Goal: Transaction & Acquisition: Subscribe to service/newsletter

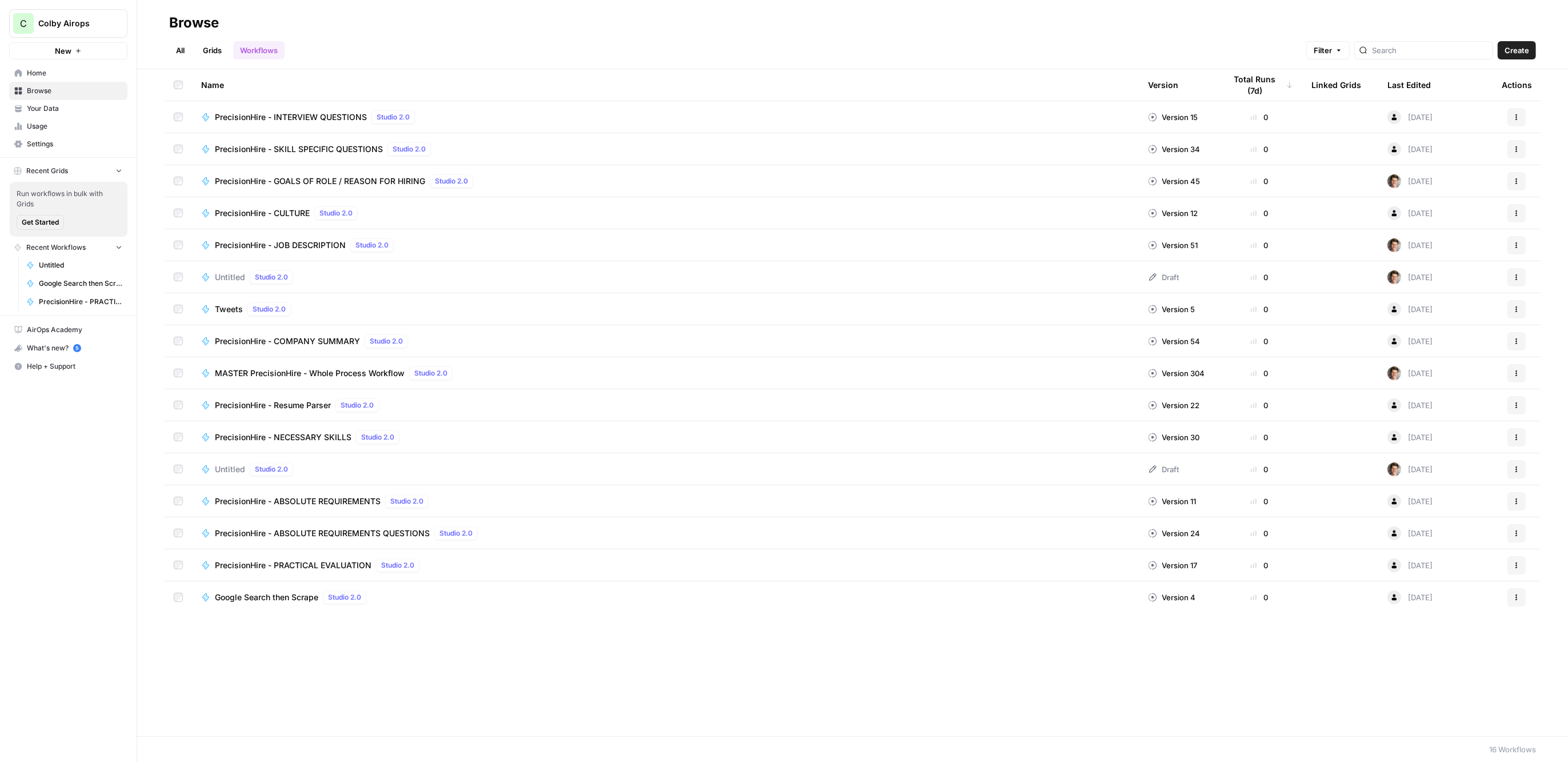
click at [58, 141] on span "Settings" at bounding box center [75, 144] width 95 height 10
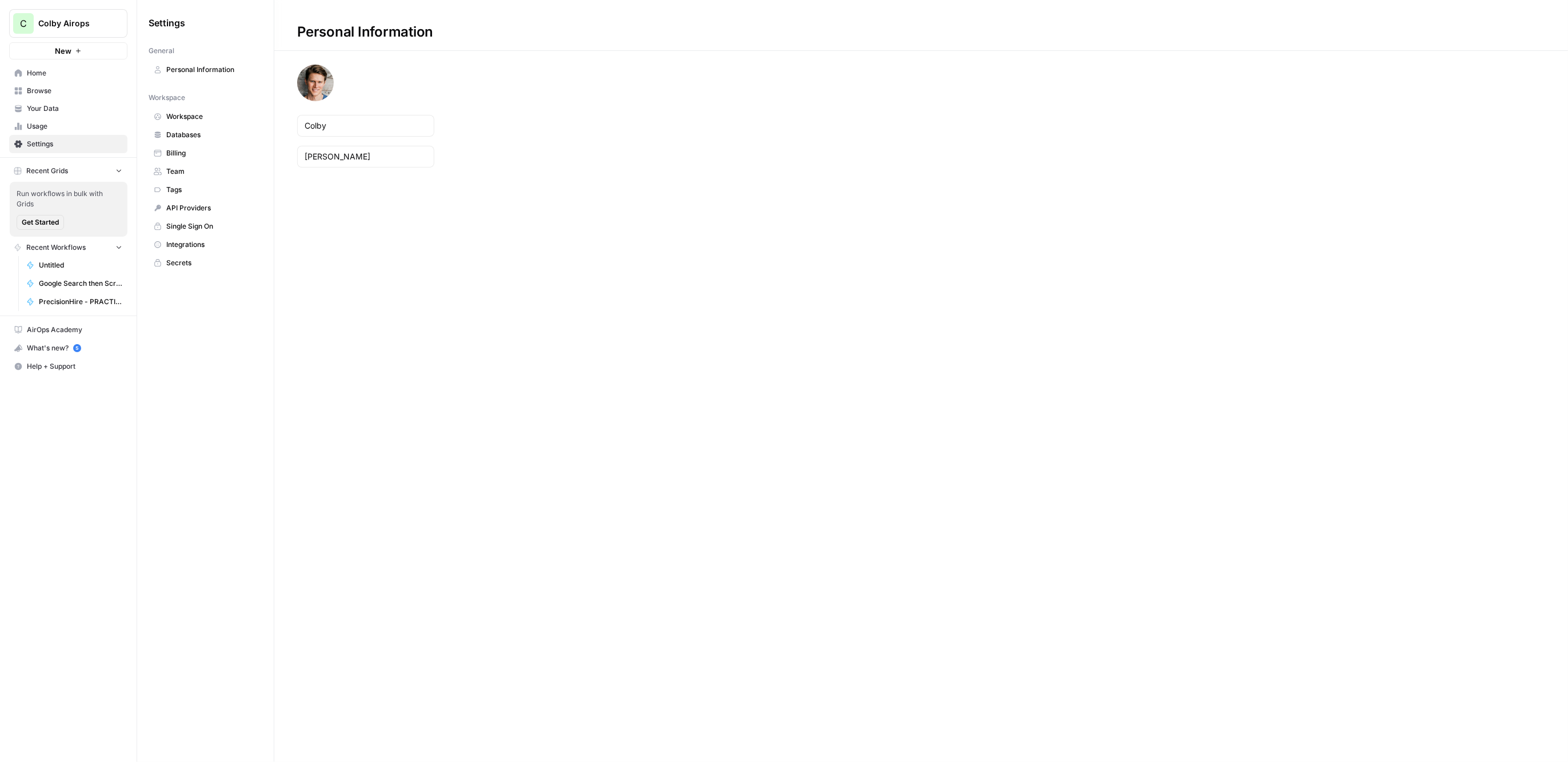
click at [204, 114] on span "Workspace" at bounding box center [211, 116] width 91 height 10
click at [203, 148] on span "Billing" at bounding box center [211, 153] width 91 height 10
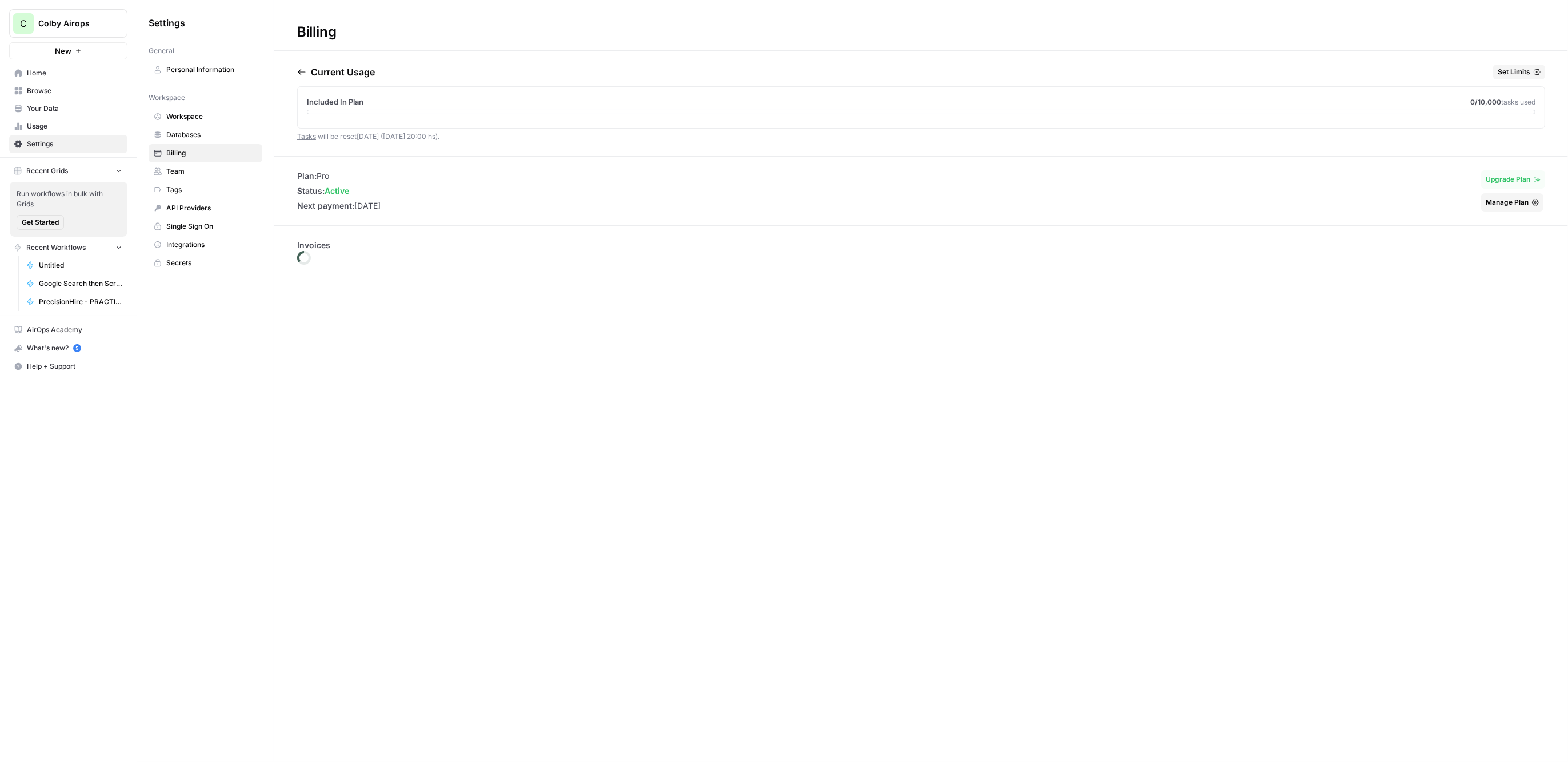
click at [203, 130] on span "Databases" at bounding box center [211, 134] width 91 height 10
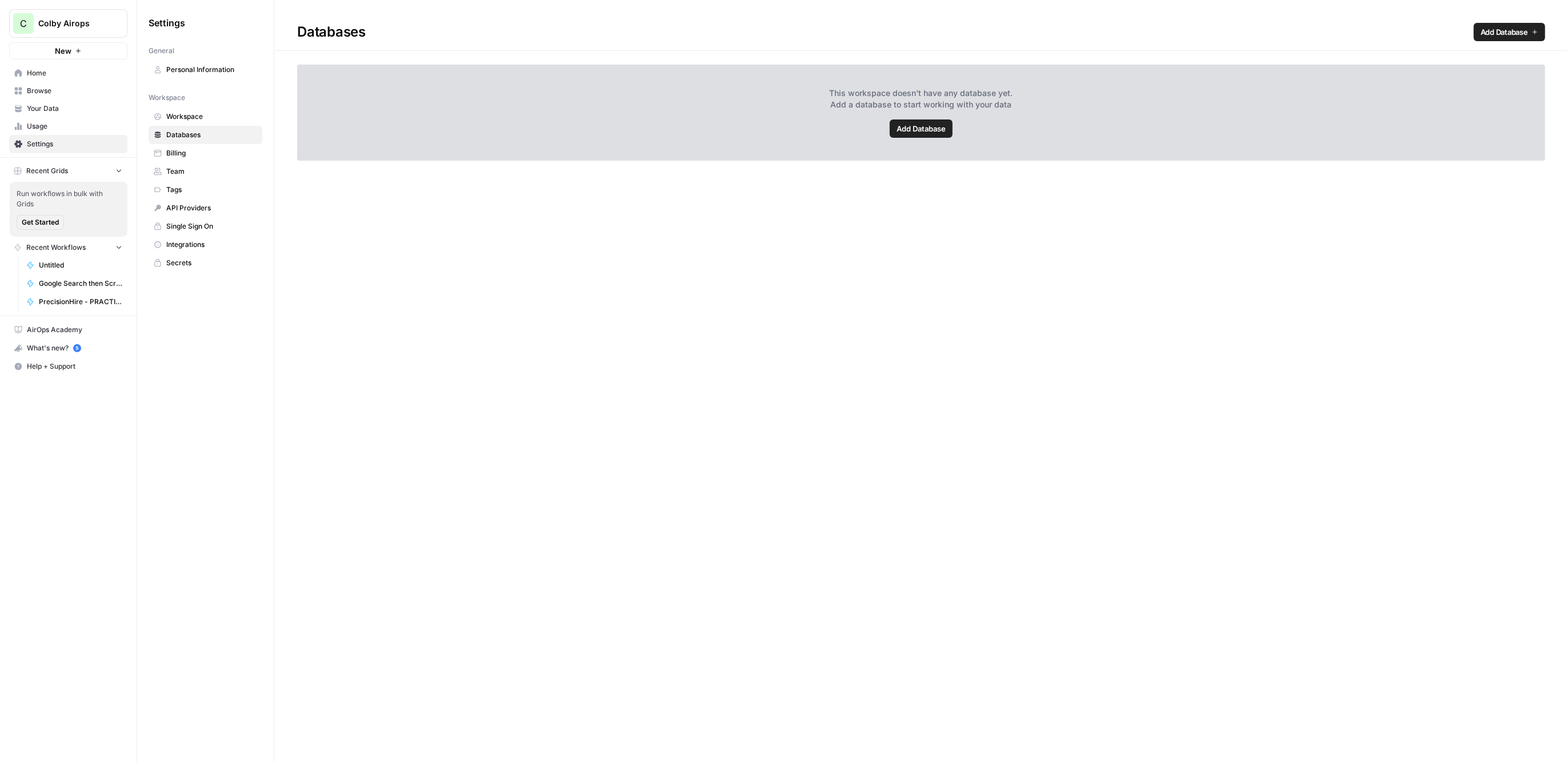
click at [200, 162] on link "Team" at bounding box center [205, 172] width 114 height 19
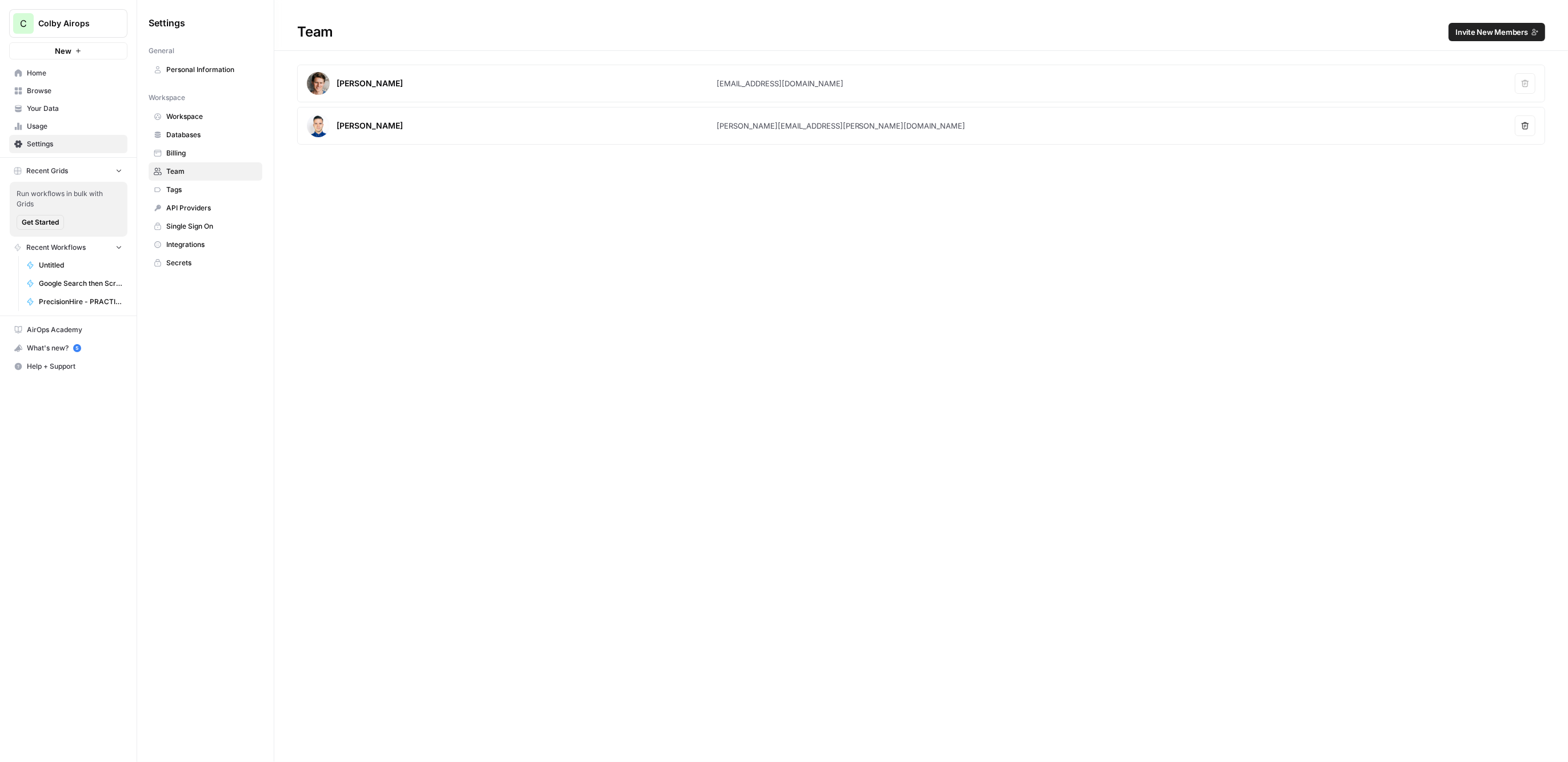
click at [198, 144] on link "Billing" at bounding box center [205, 153] width 114 height 19
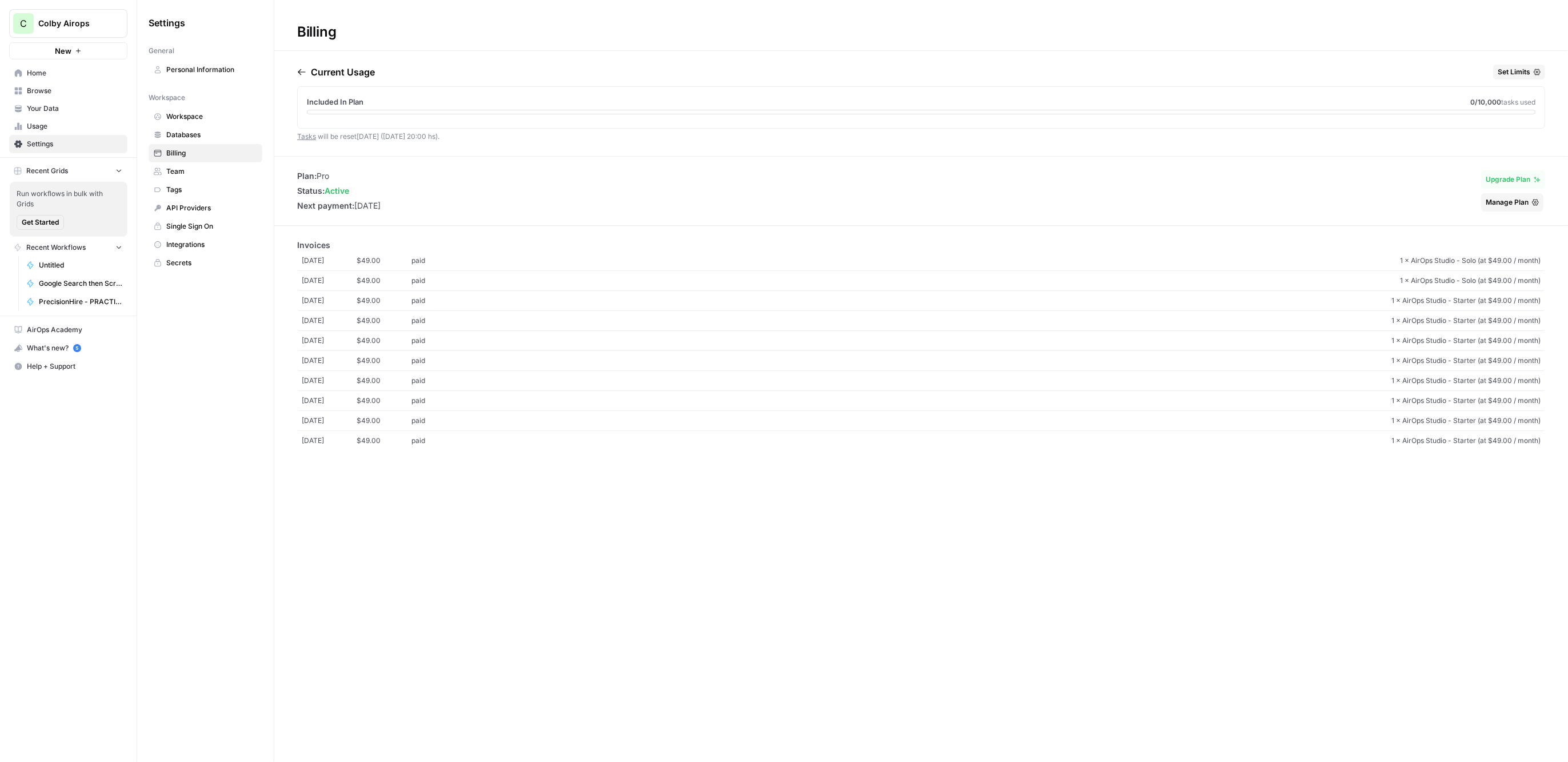
click at [76, 128] on span "Usage" at bounding box center [75, 126] width 95 height 10
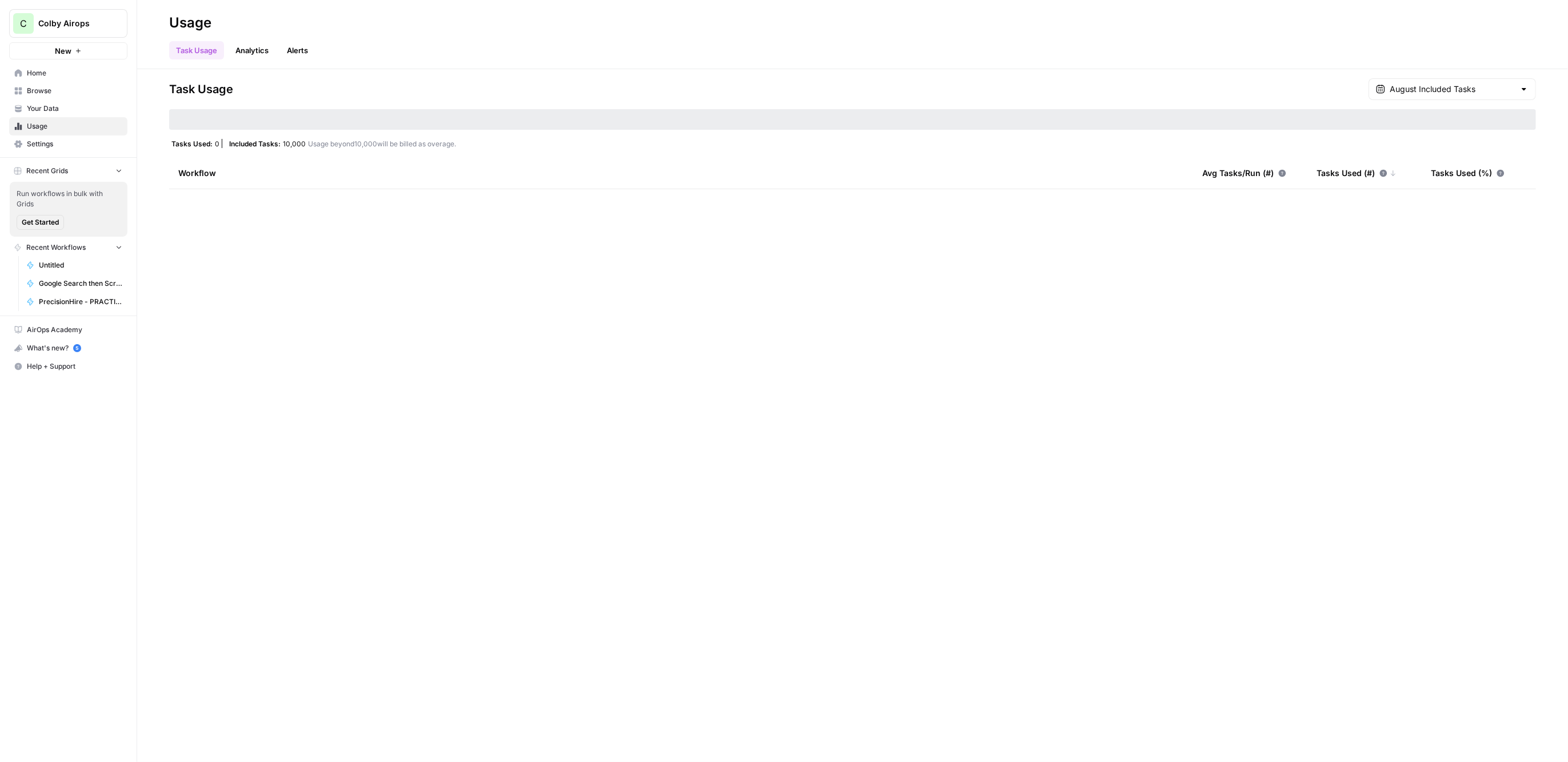
click at [83, 110] on span "Your Data" at bounding box center [75, 108] width 95 height 10
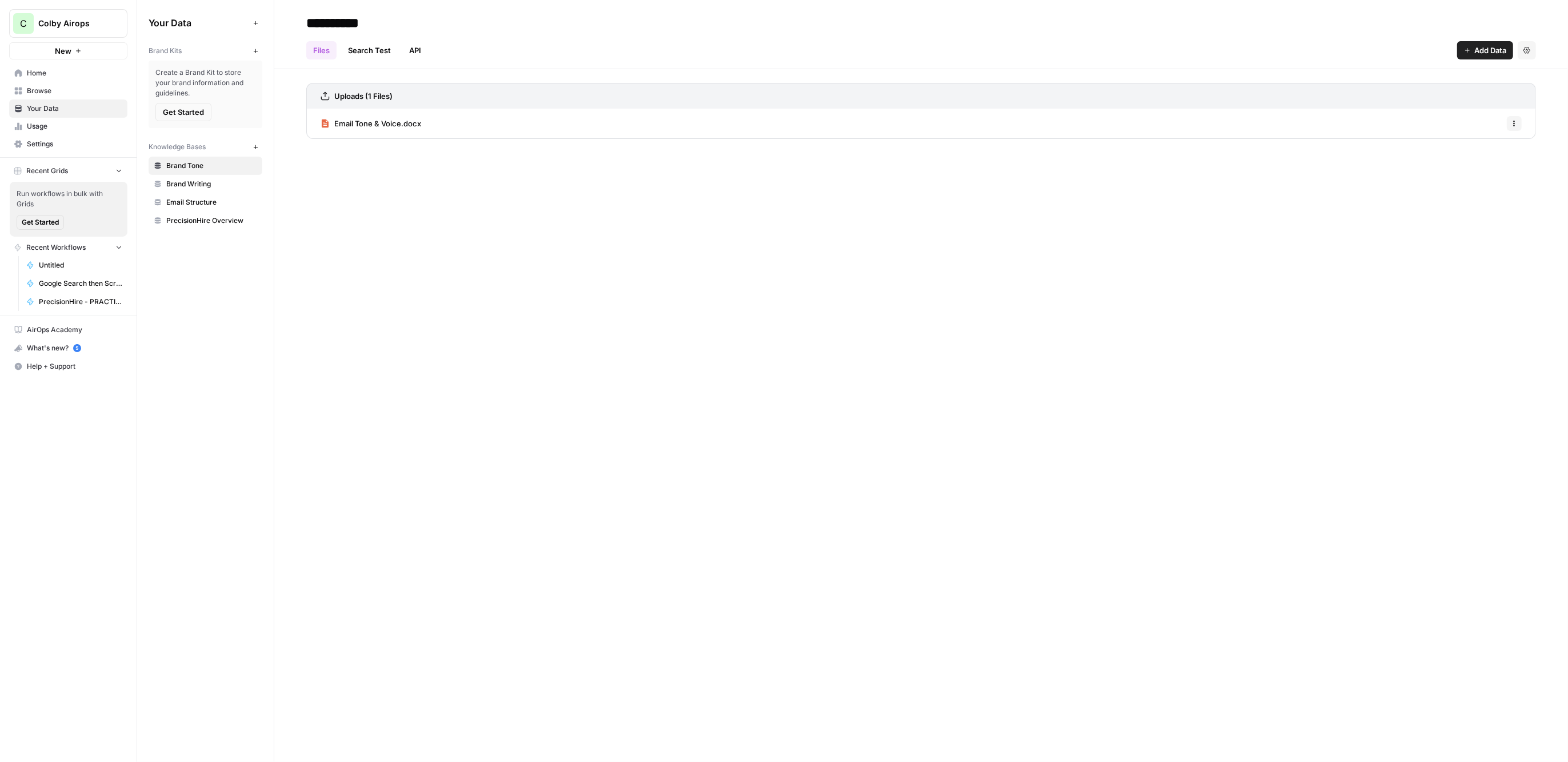
click at [78, 123] on span "Usage" at bounding box center [75, 126] width 95 height 10
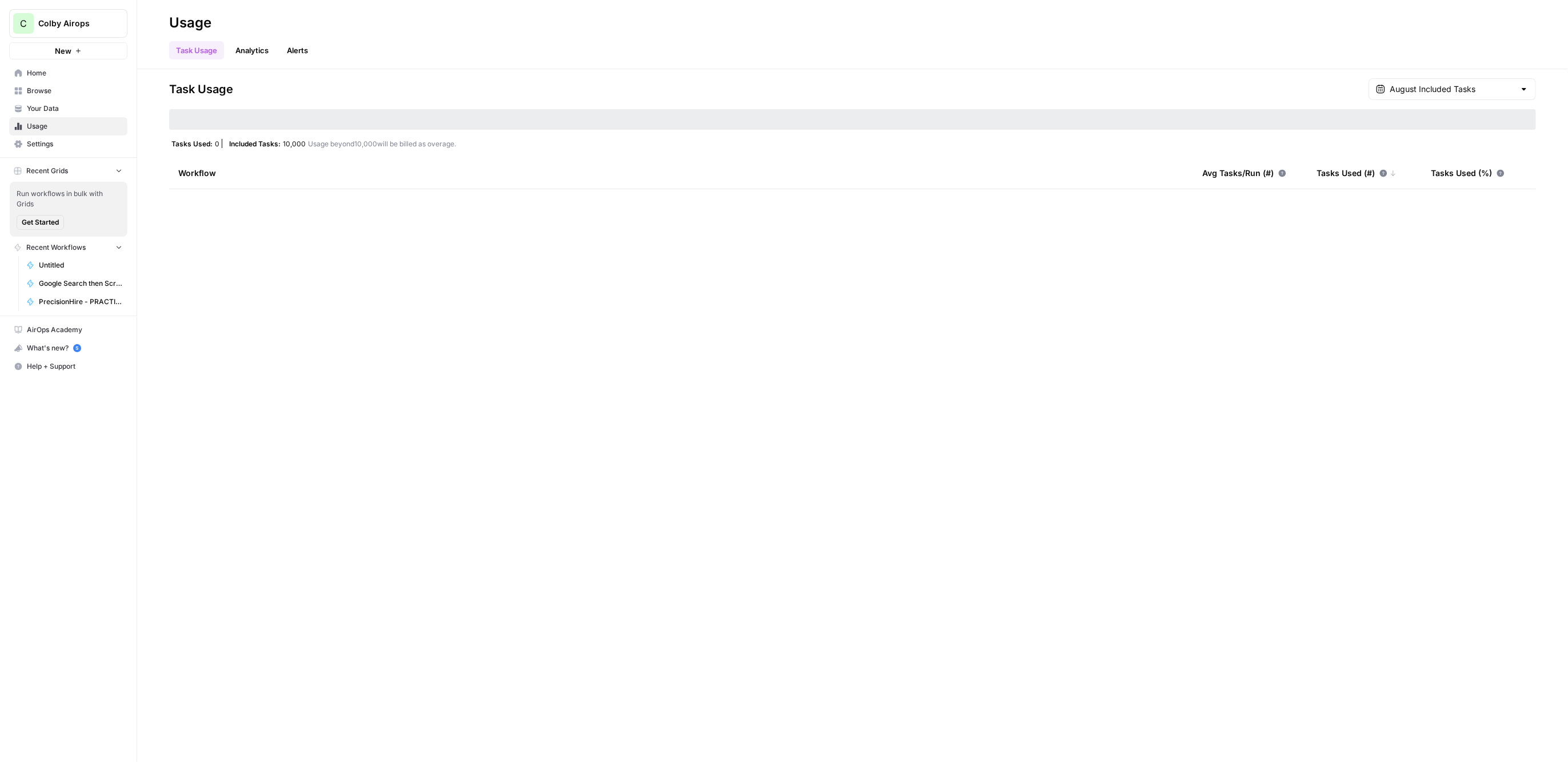
click at [63, 144] on span "Settings" at bounding box center [75, 144] width 95 height 10
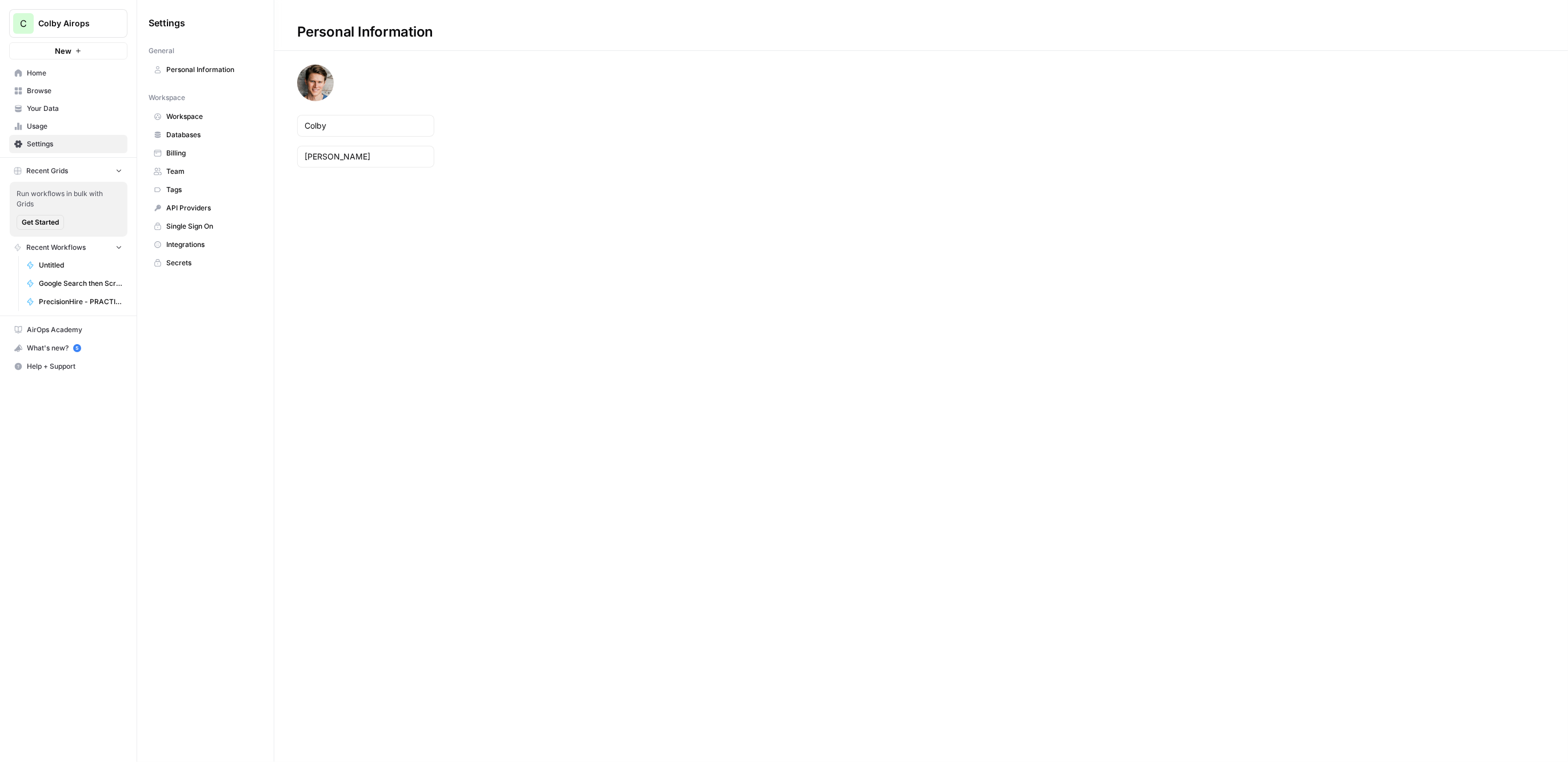
click at [213, 134] on span "Databases" at bounding box center [211, 134] width 91 height 10
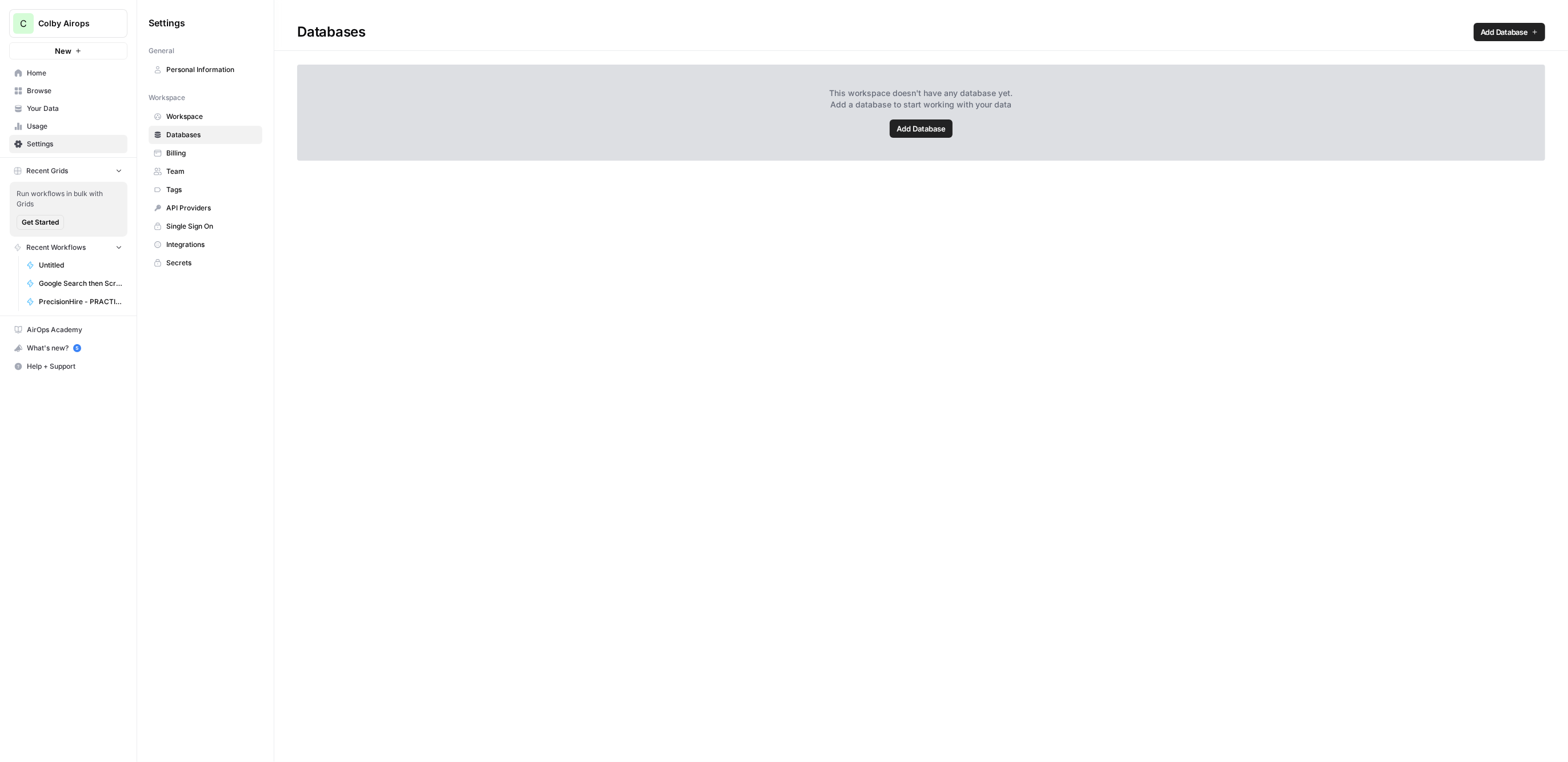
click at [217, 226] on span "Single Sign On" at bounding box center [211, 226] width 91 height 10
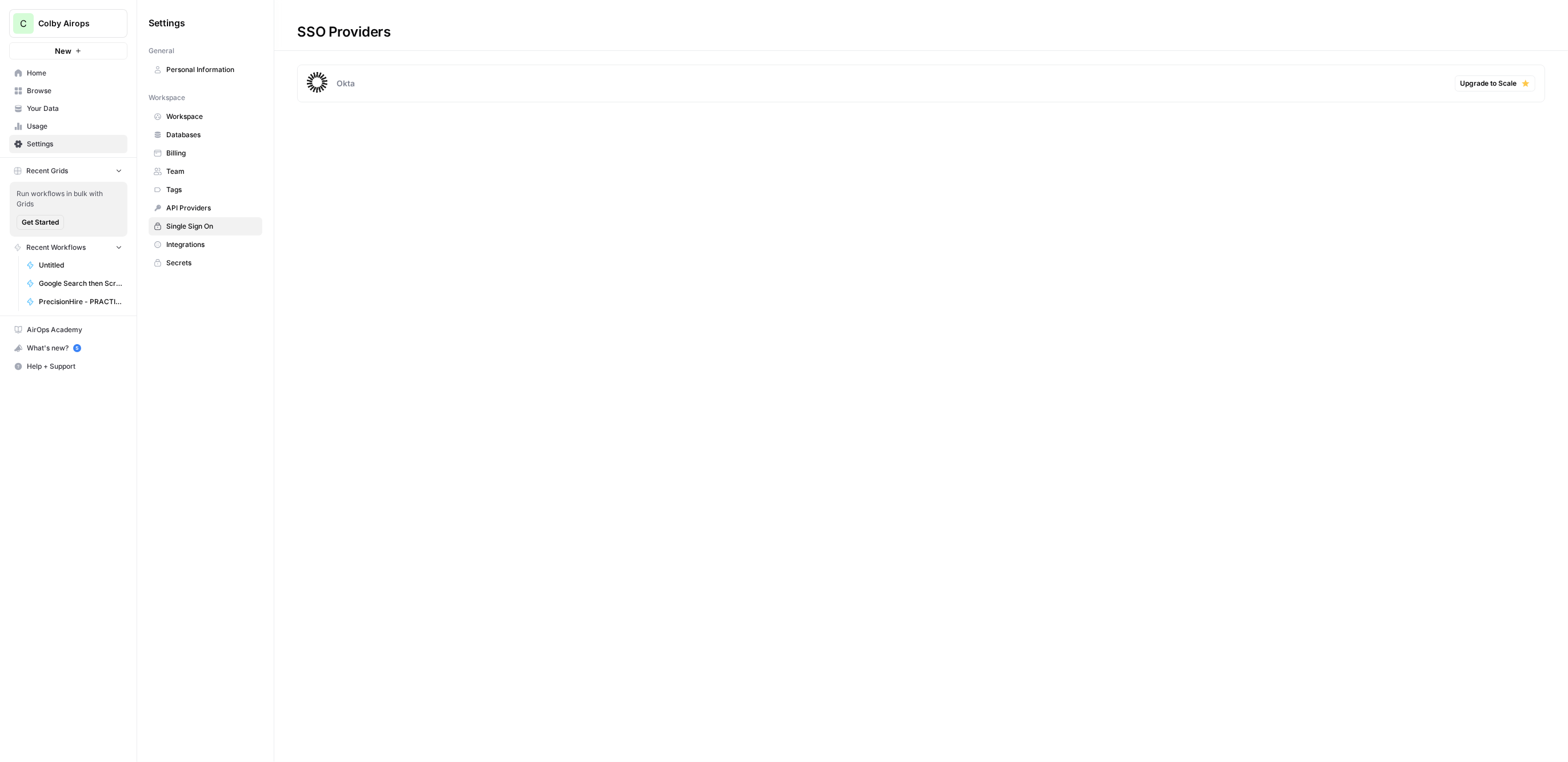
click at [214, 204] on span "API Providers" at bounding box center [211, 207] width 91 height 10
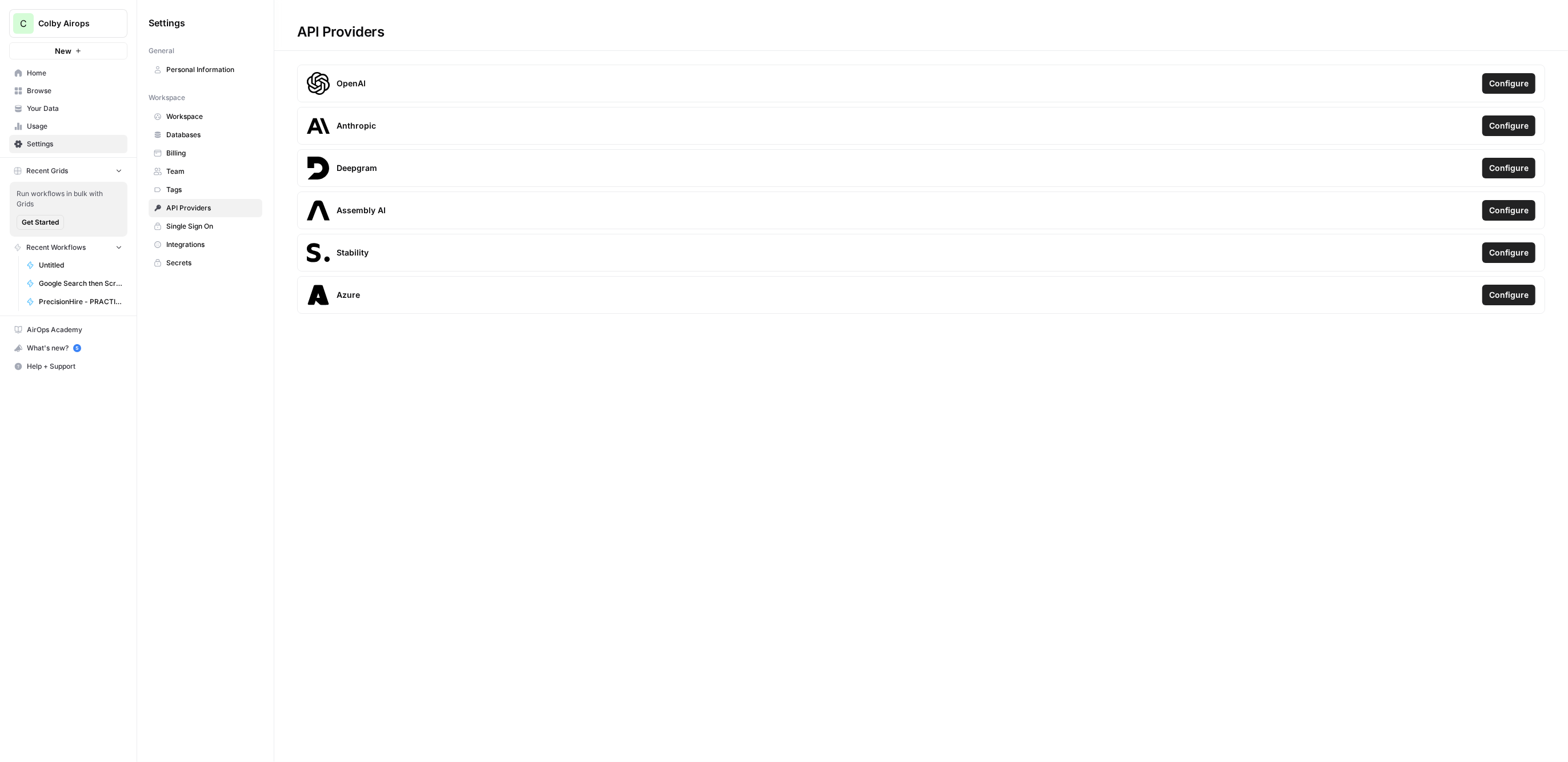
click at [217, 185] on span "Tags" at bounding box center [211, 190] width 91 height 10
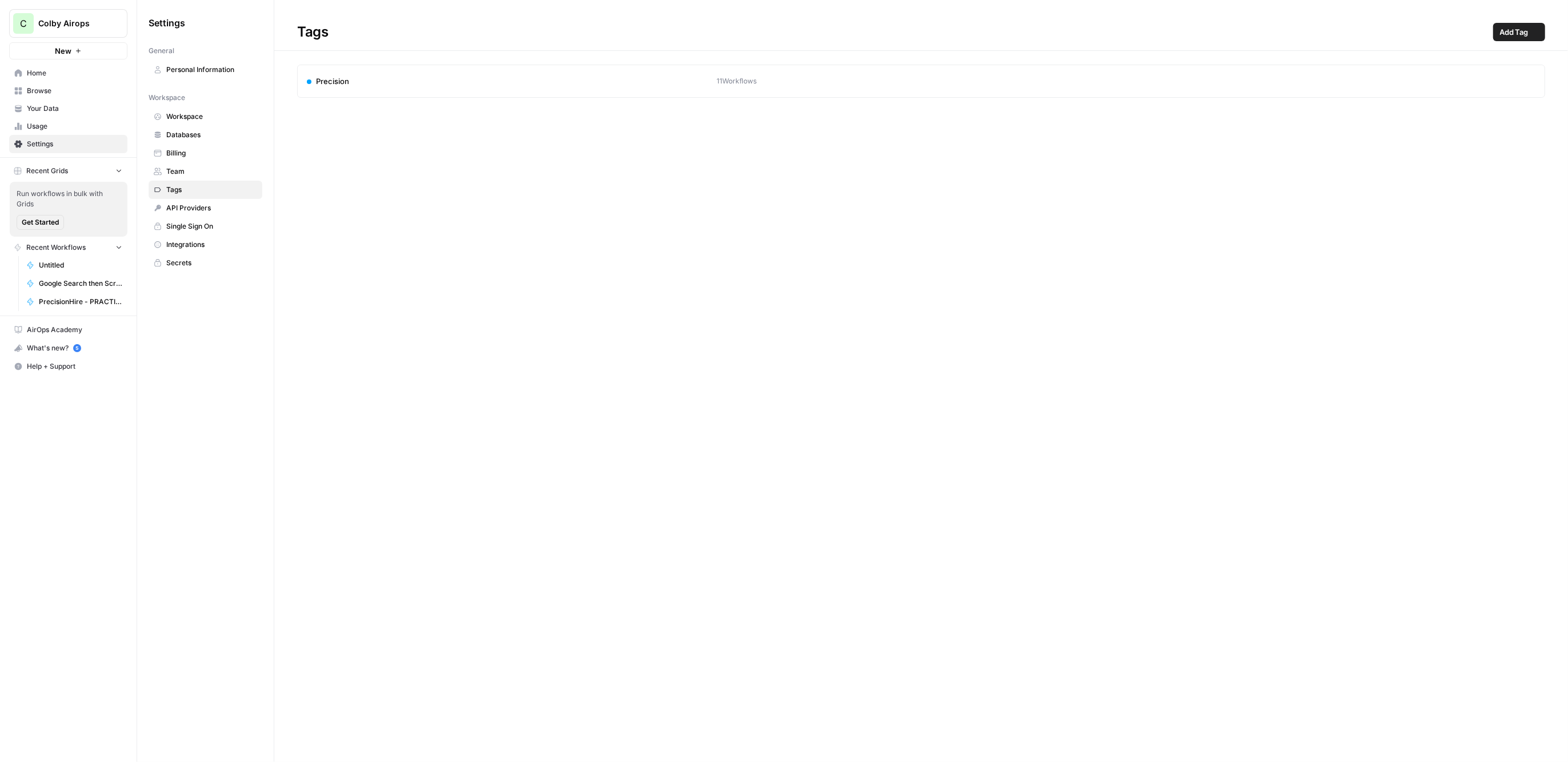
click at [218, 170] on span "Team" at bounding box center [211, 171] width 91 height 10
click at [220, 149] on span "Billing" at bounding box center [211, 153] width 91 height 10
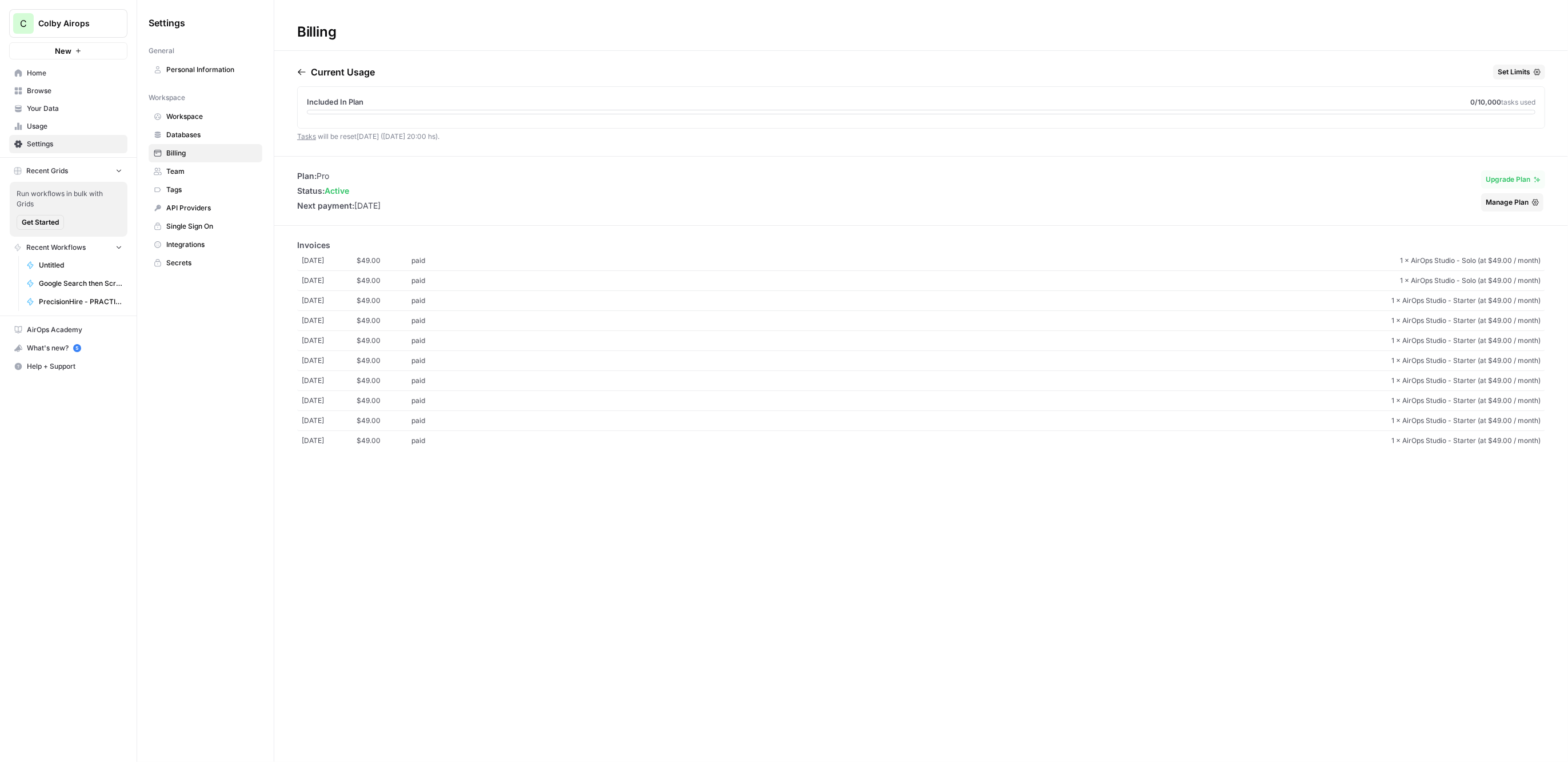
click at [222, 139] on link "Databases" at bounding box center [205, 135] width 114 height 19
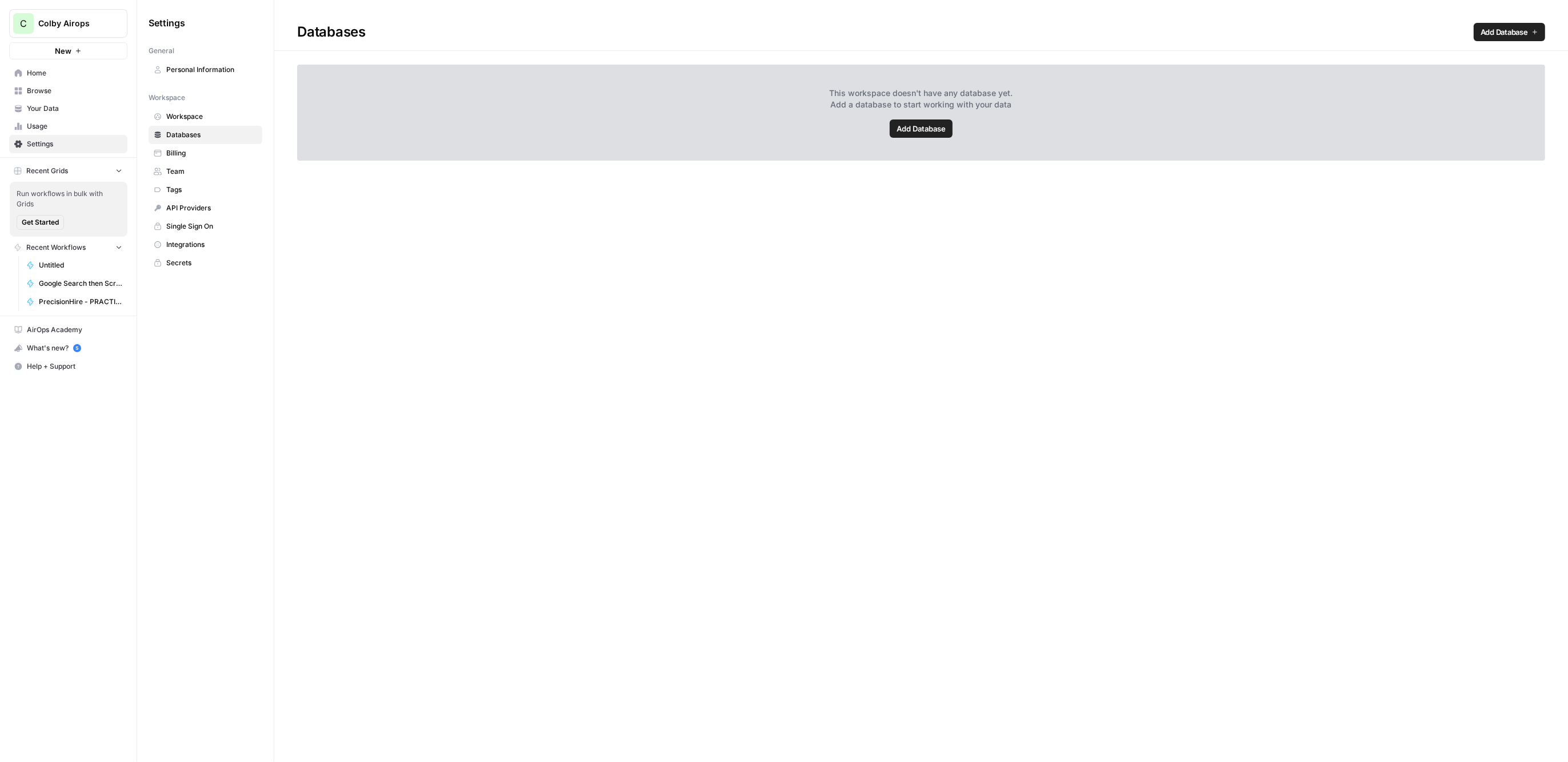
click at [224, 120] on span "Workspace" at bounding box center [211, 116] width 91 height 10
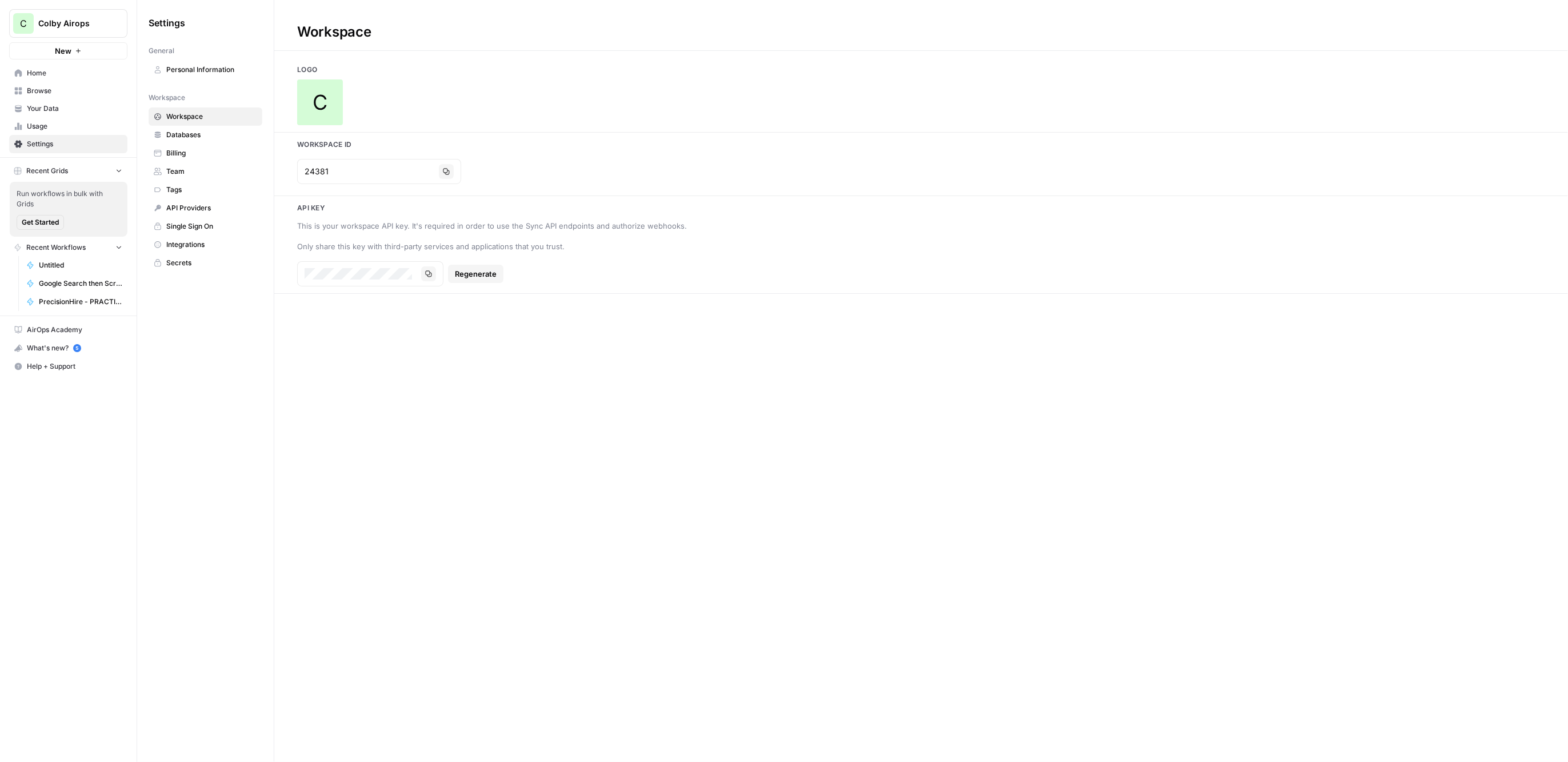
click at [205, 254] on link "Secrets" at bounding box center [205, 263] width 114 height 19
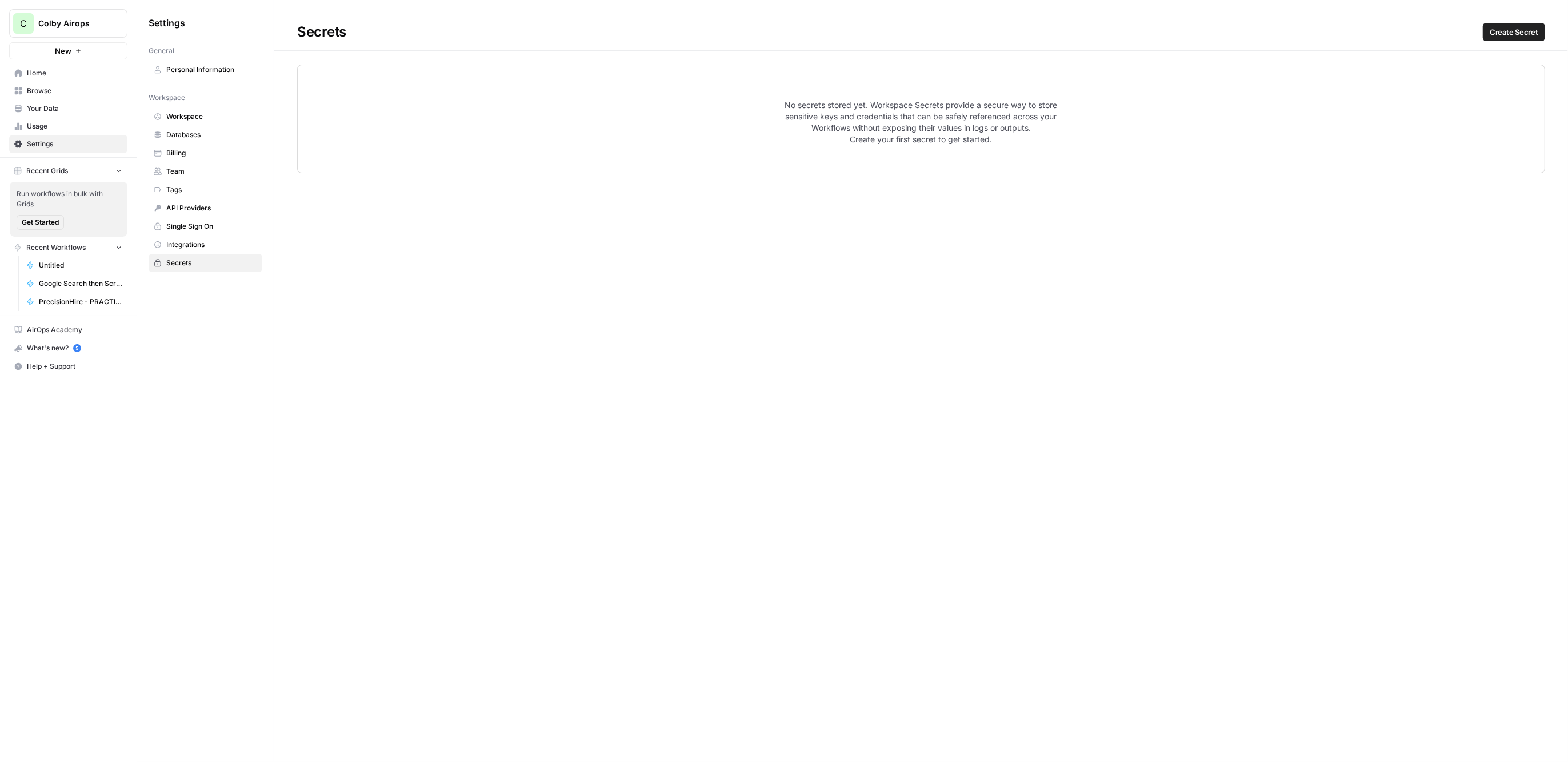
click at [206, 240] on span "Integrations" at bounding box center [211, 245] width 91 height 10
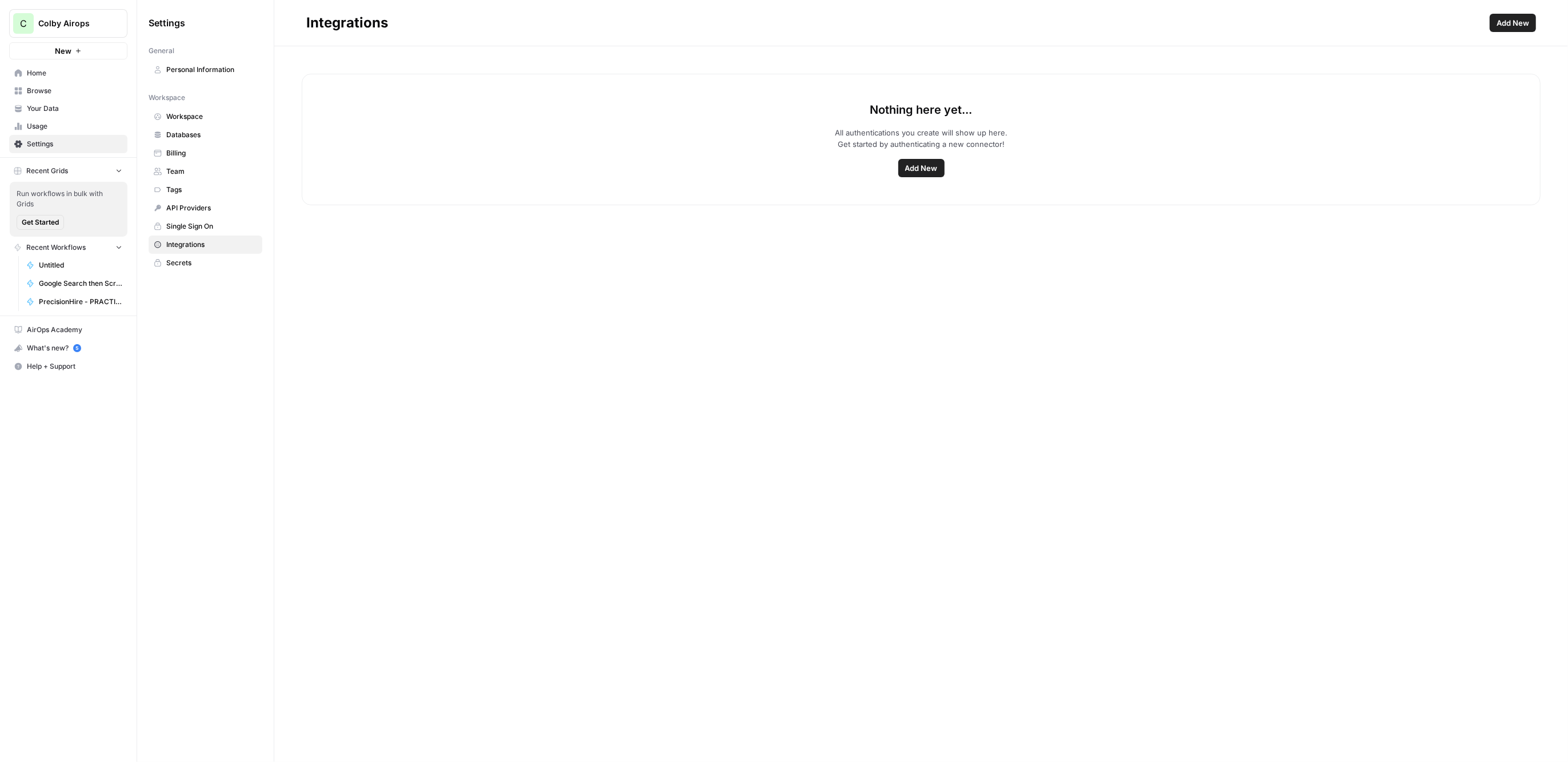
click at [210, 227] on span "Single Sign On" at bounding box center [211, 226] width 91 height 10
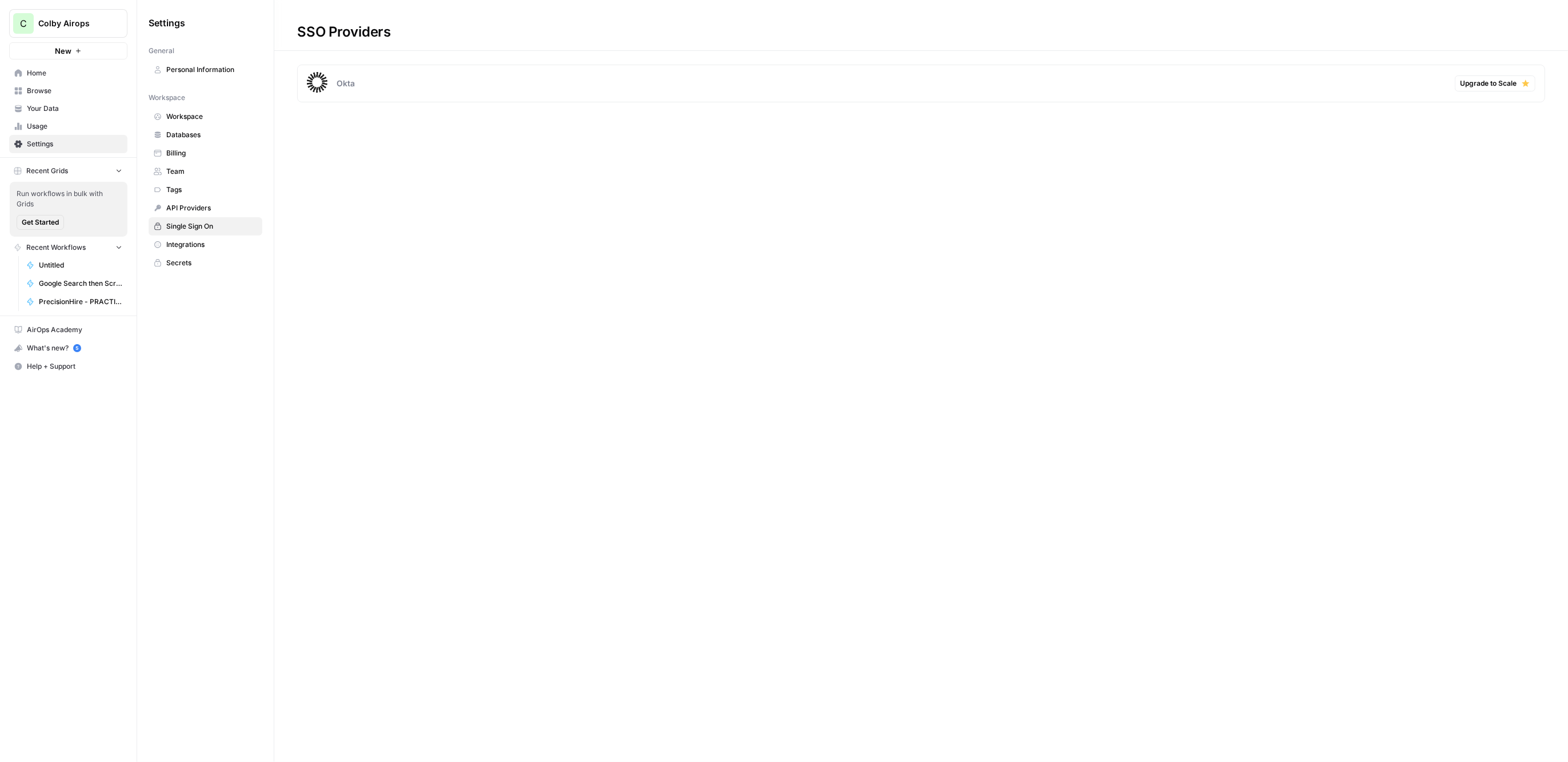
click at [215, 208] on span "API Providers" at bounding box center [211, 207] width 91 height 10
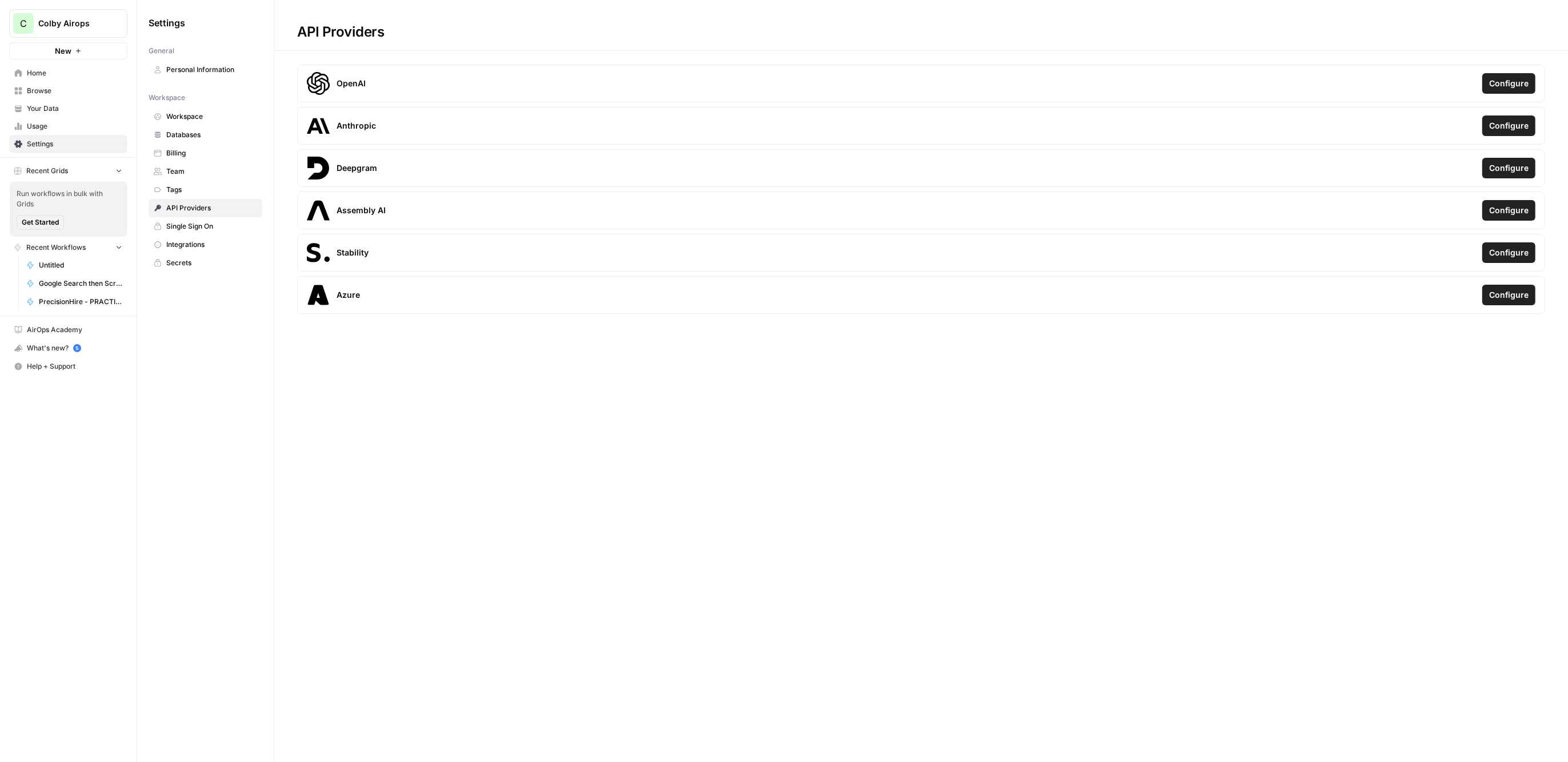
click at [213, 188] on span "Tags" at bounding box center [211, 190] width 91 height 10
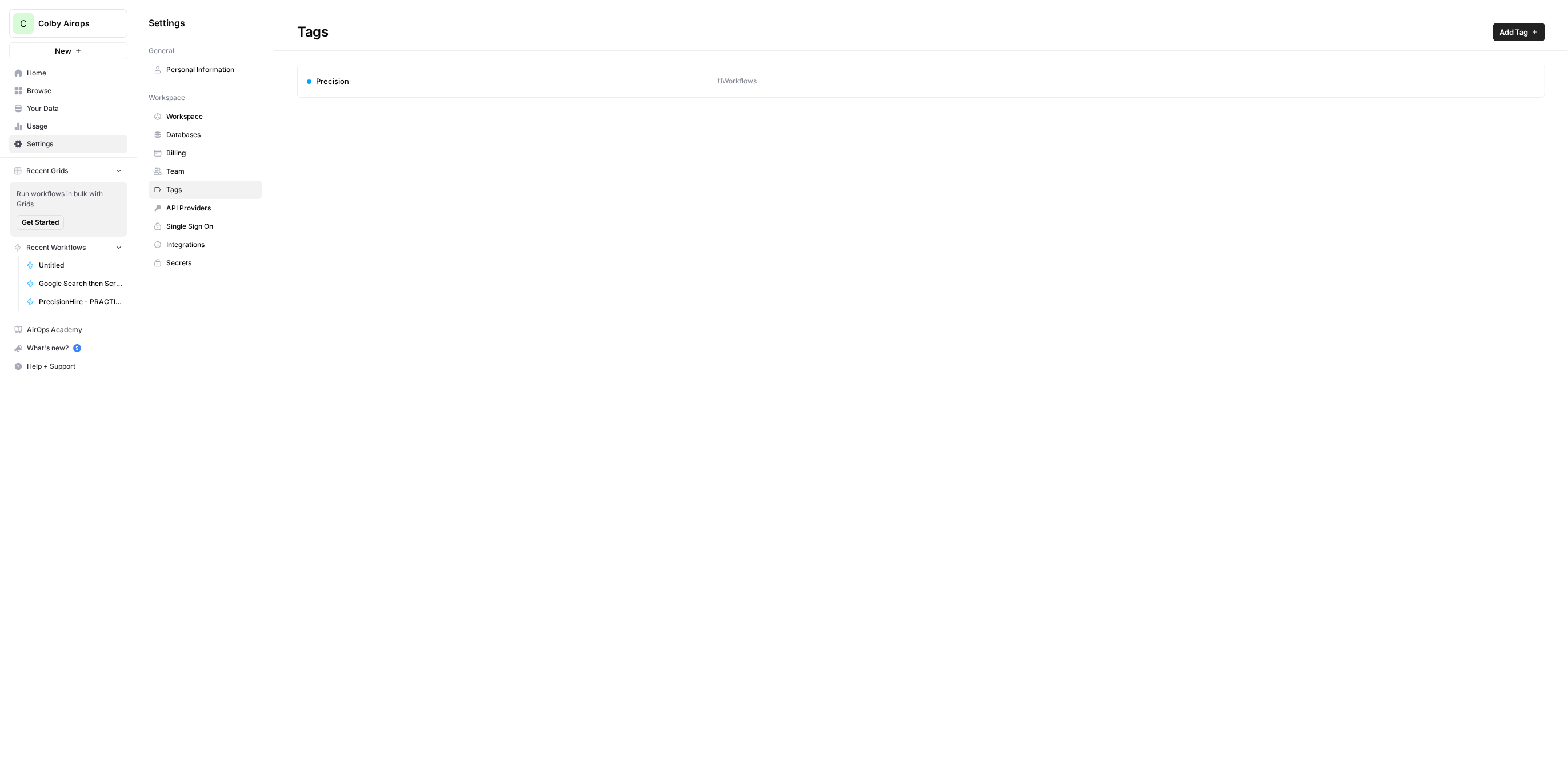
click at [213, 176] on link "Team" at bounding box center [205, 172] width 114 height 19
click at [216, 162] on link "Team" at bounding box center [205, 172] width 114 height 19
click at [216, 159] on link "Billing" at bounding box center [205, 153] width 114 height 19
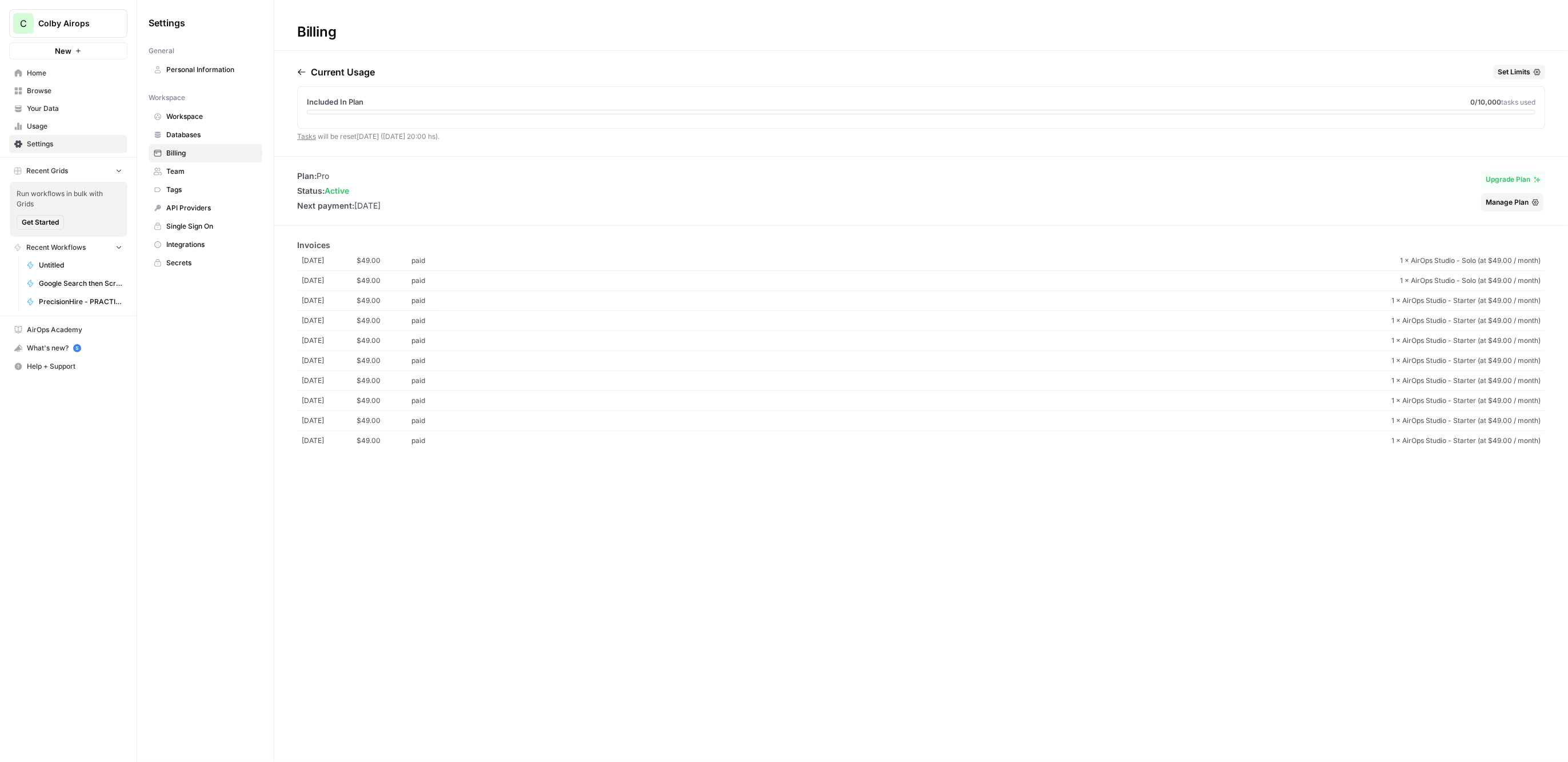
click at [301, 72] on div "Current Usage Set Limits Included In Plan 0 /10,000 tasks used Tasks will be re…" at bounding box center [921, 110] width 1294 height 92
click at [301, 72] on icon "button" at bounding box center [301, 72] width 9 height 9
click at [1523, 198] on span "Manage Plan" at bounding box center [1507, 202] width 43 height 10
click at [1495, 177] on span "Upgrade Plan" at bounding box center [1508, 179] width 45 height 10
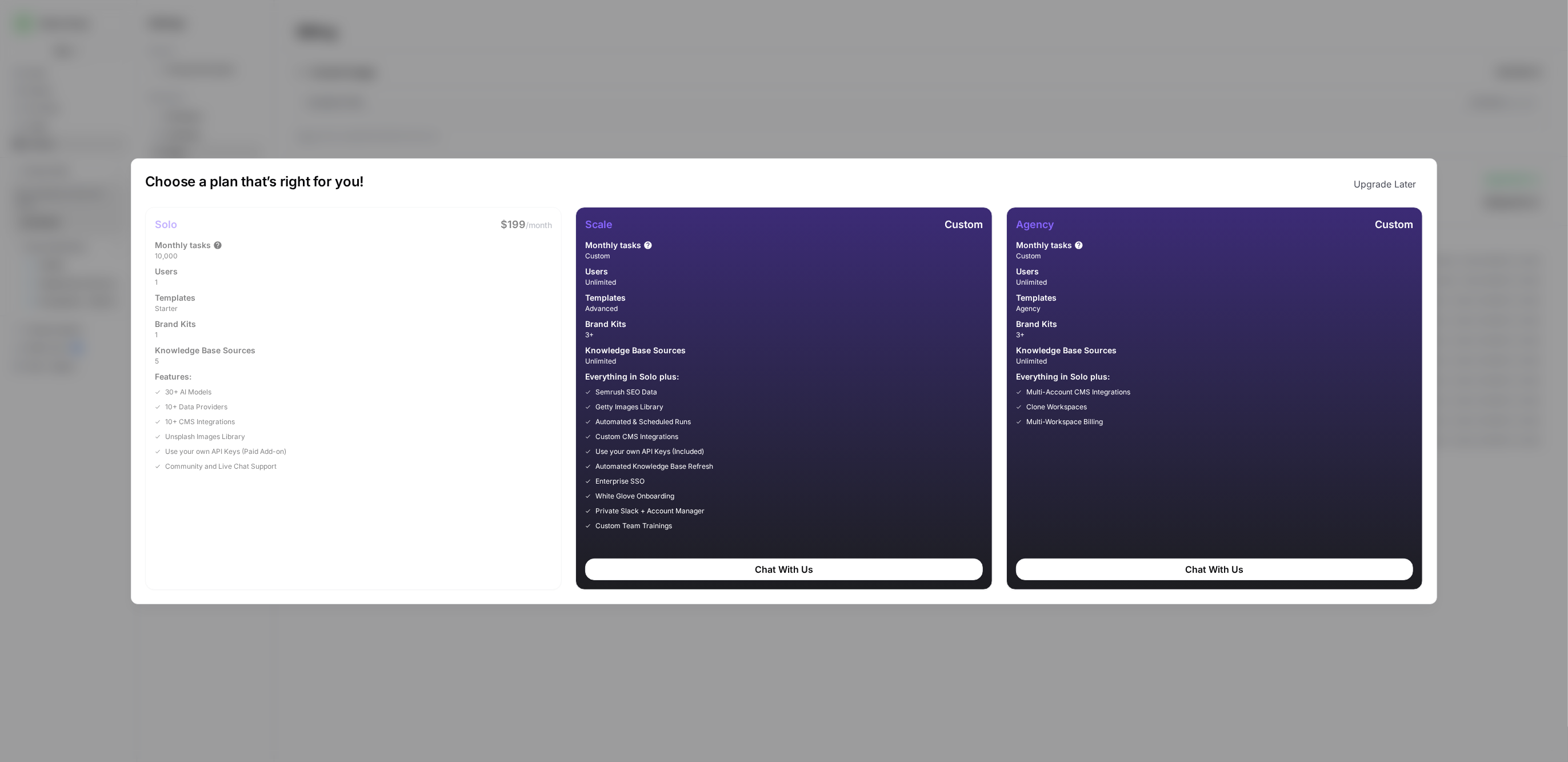
click at [211, 243] on div at bounding box center [217, 246] width 11 height 9
click at [855, 76] on div "Choose a plan that’s right for you! Upgrade Later Solo $199 /month Monthly task…" at bounding box center [784, 381] width 1568 height 762
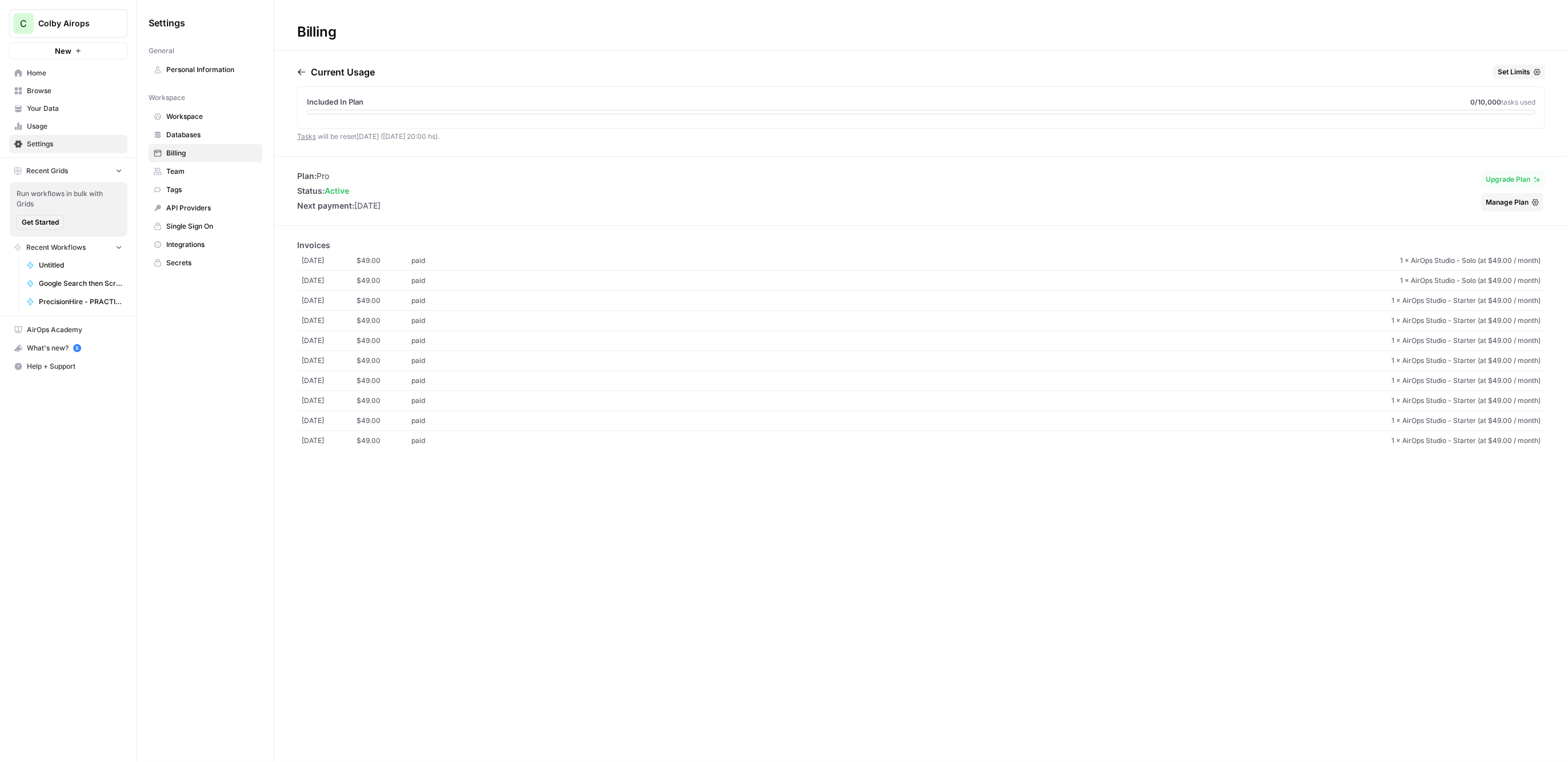
click at [1495, 197] on span "Manage Plan" at bounding box center [1507, 202] width 43 height 10
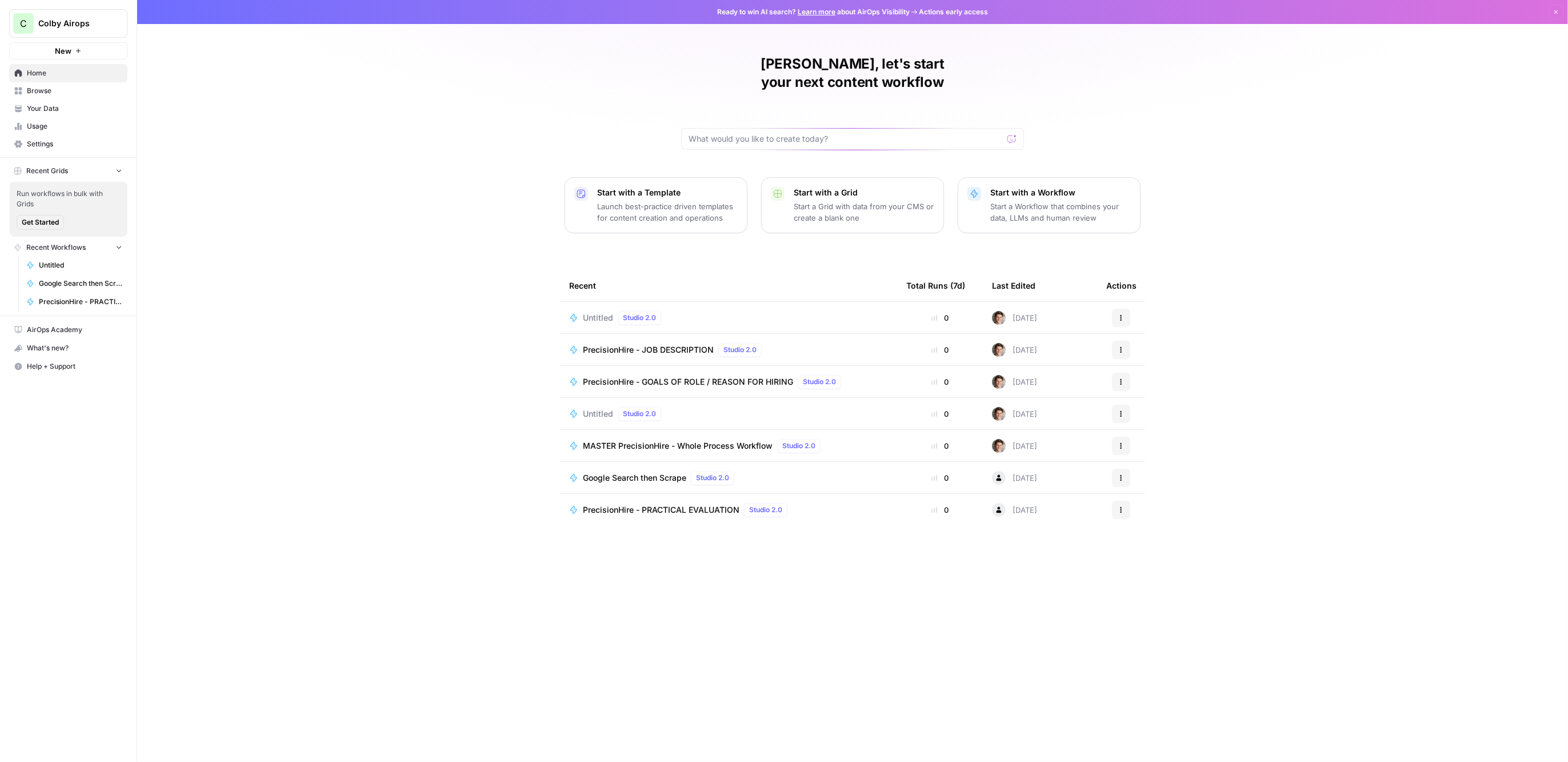
click at [73, 147] on span "Settings" at bounding box center [75, 144] width 95 height 10
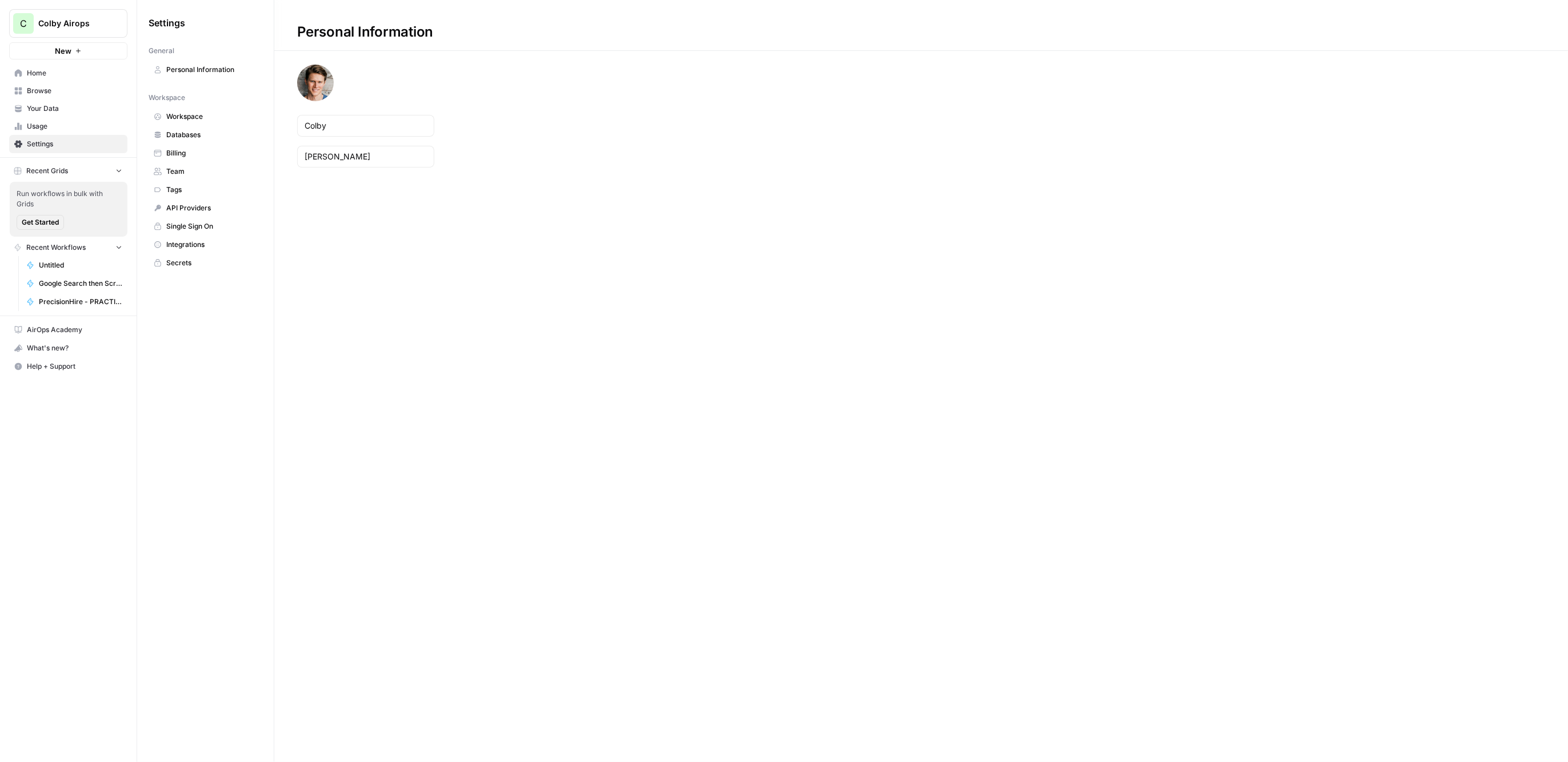
click at [207, 152] on span "Billing" at bounding box center [211, 153] width 91 height 10
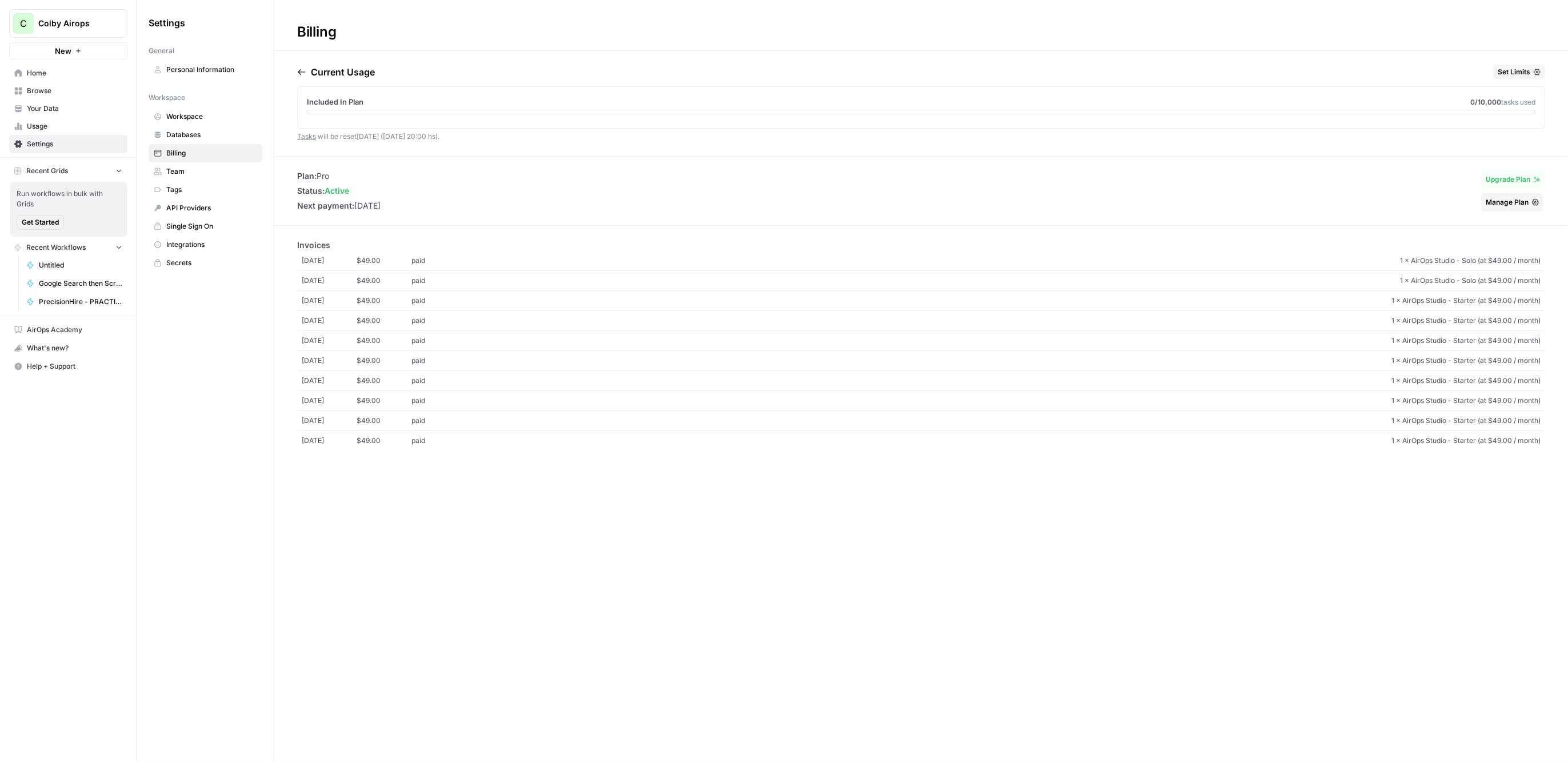
click at [1501, 180] on span "Upgrade Plan" at bounding box center [1508, 179] width 45 height 10
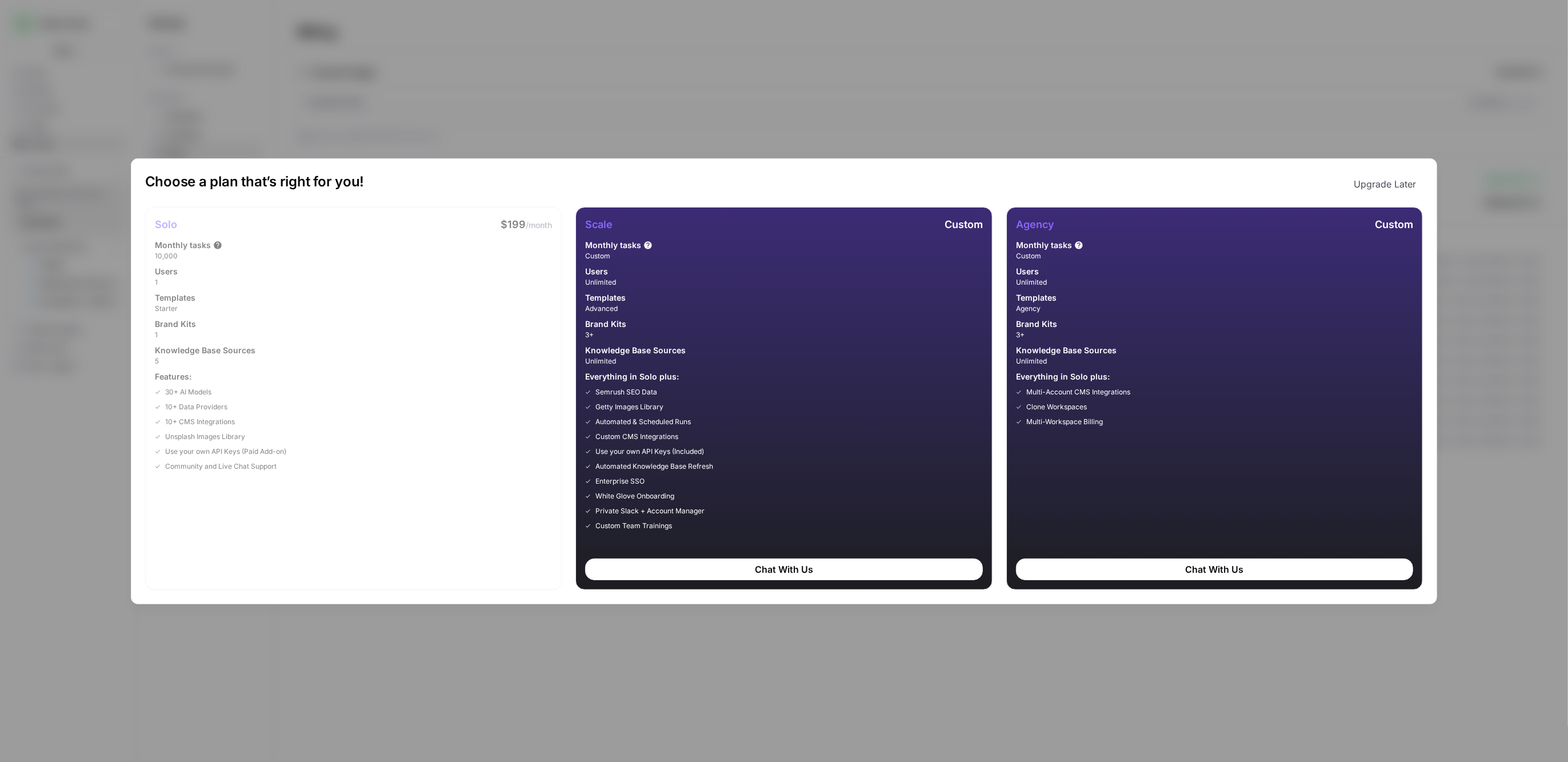
click at [490, 215] on div "Solo $199 /month Monthly tasks 10,000 Users 1 Templates Starter Brand Kits 1 Kn…" at bounding box center [353, 399] width 417 height 383
click at [969, 124] on div "Choose a plan that’s right for you! Upgrade Later Solo $199 /month Monthly task…" at bounding box center [784, 381] width 1568 height 762
